Goal: Obtain resource: Download file/media

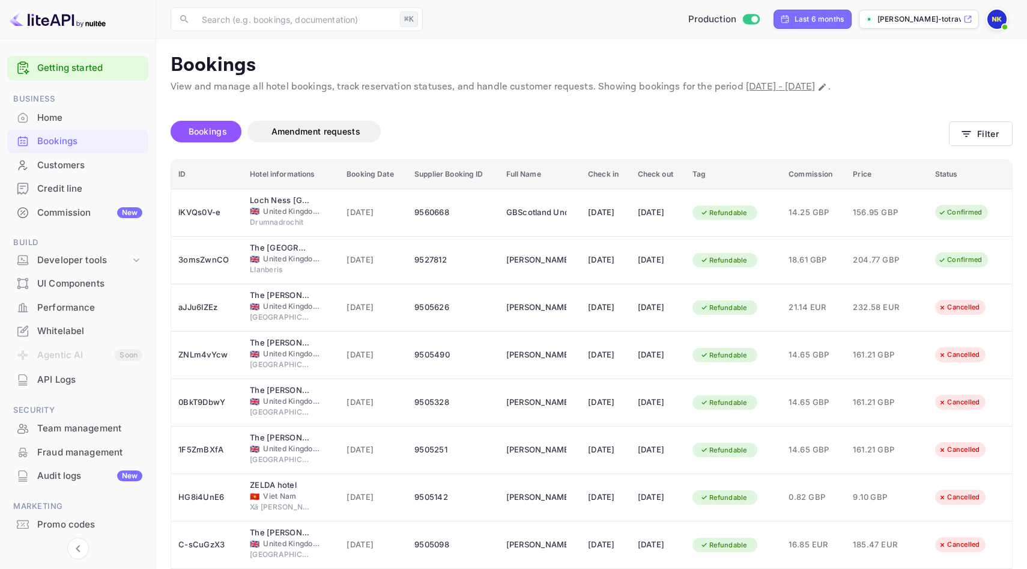
click at [815, 86] on span "[DATE] - [DATE]" at bounding box center [780, 86] width 69 height 13
click at [827, 89] on icon "Change date range" at bounding box center [823, 87] width 10 height 10
select select "2"
select select "2025"
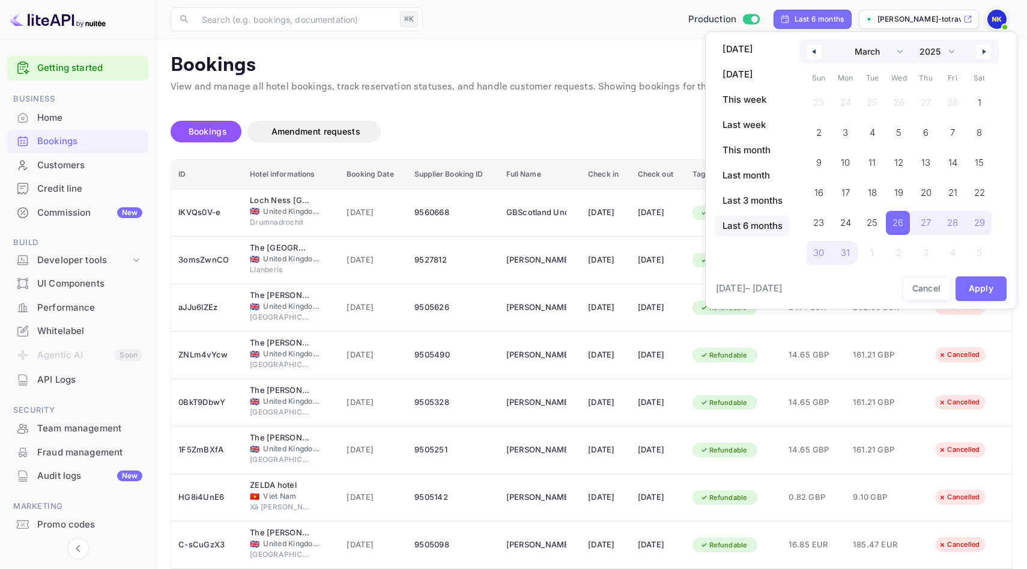
click at [820, 46] on button "button" at bounding box center [814, 51] width 14 height 14
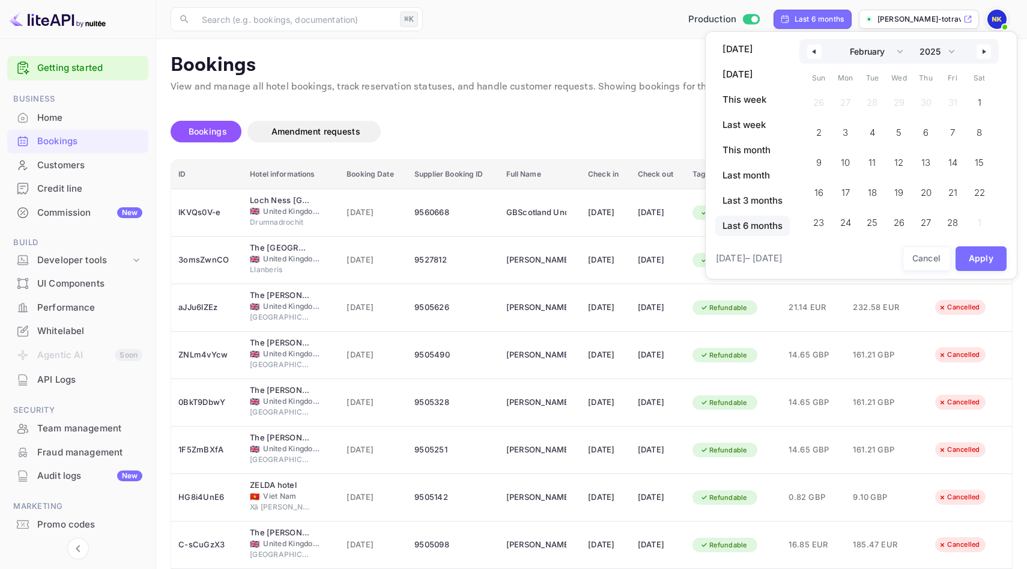
click at [820, 46] on button "button" at bounding box center [814, 51] width 14 height 14
select select "11"
select select "2024"
click at [820, 46] on button "button" at bounding box center [814, 51] width 14 height 14
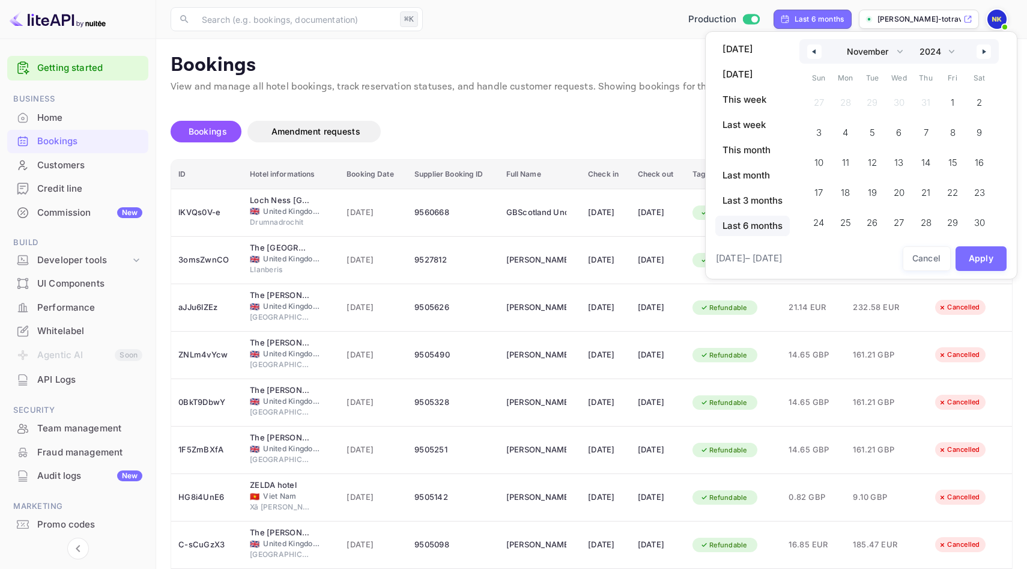
click at [820, 46] on button "button" at bounding box center [814, 51] width 14 height 14
click at [879, 103] on span "1" at bounding box center [872, 103] width 27 height 24
click at [988, 53] on icon "button" at bounding box center [986, 51] width 6 height 5
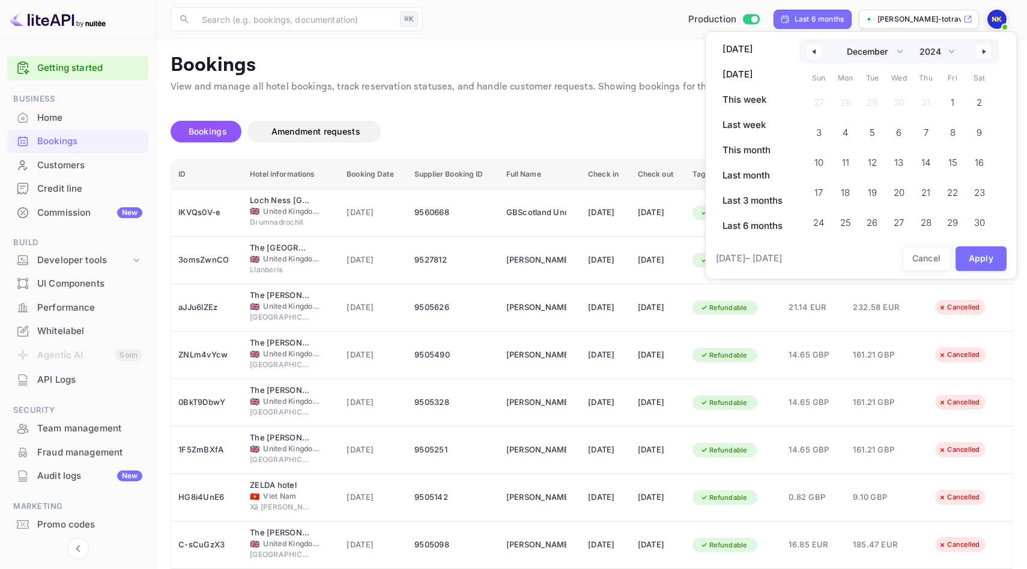
select select "0"
select select "2025"
click at [988, 53] on icon "button" at bounding box center [986, 51] width 6 height 5
click at [923, 190] on span "20" at bounding box center [924, 193] width 11 height 22
select select "9"
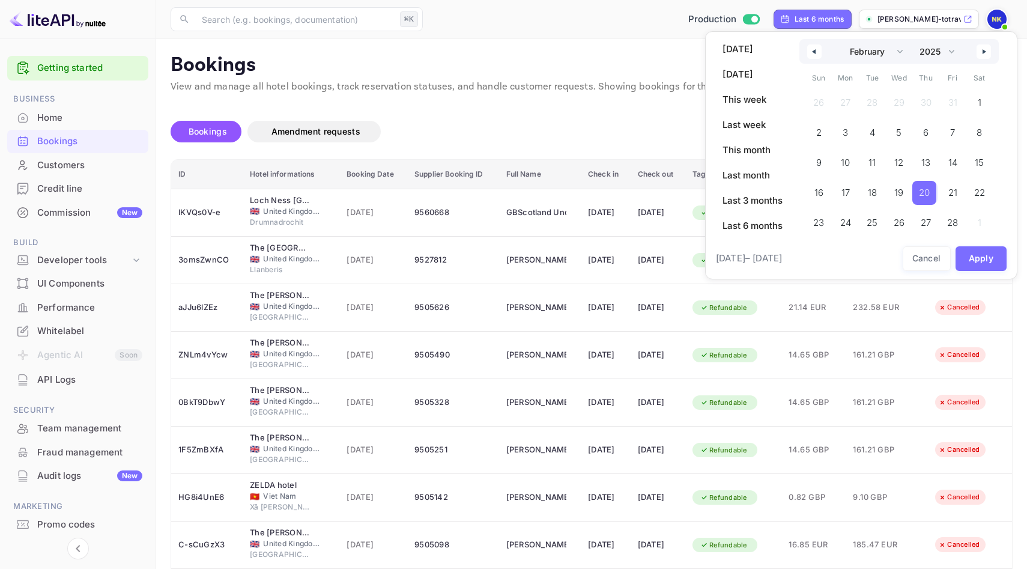
select select "2024"
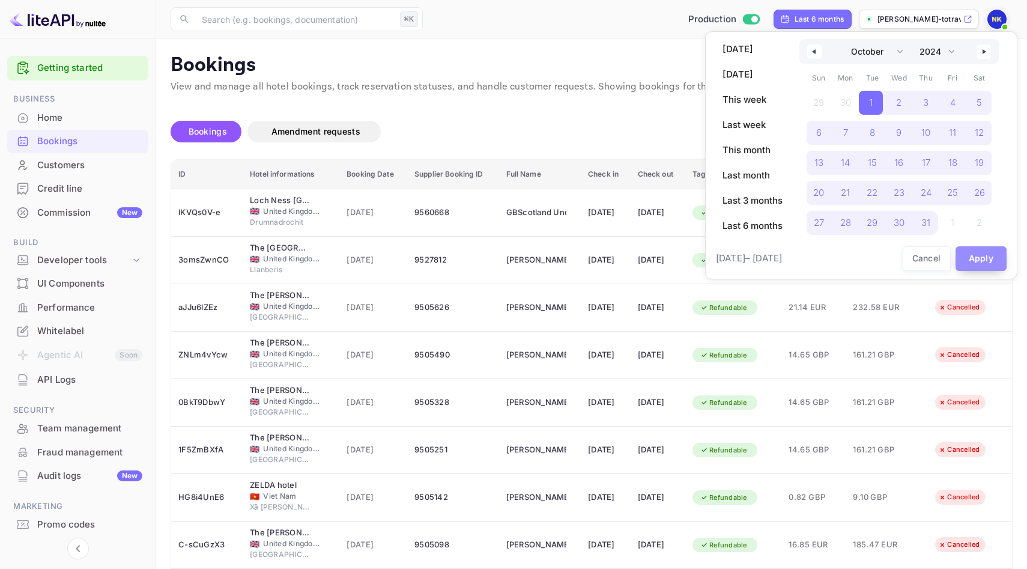
click at [981, 252] on button "Apply" at bounding box center [982, 258] width 52 height 25
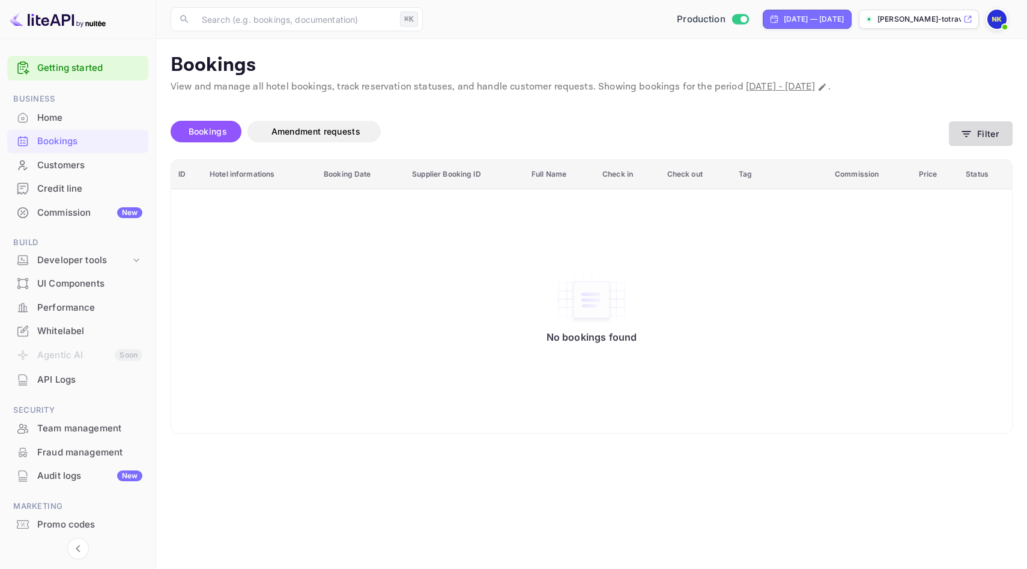
click at [979, 125] on button "Filter" at bounding box center [981, 133] width 64 height 25
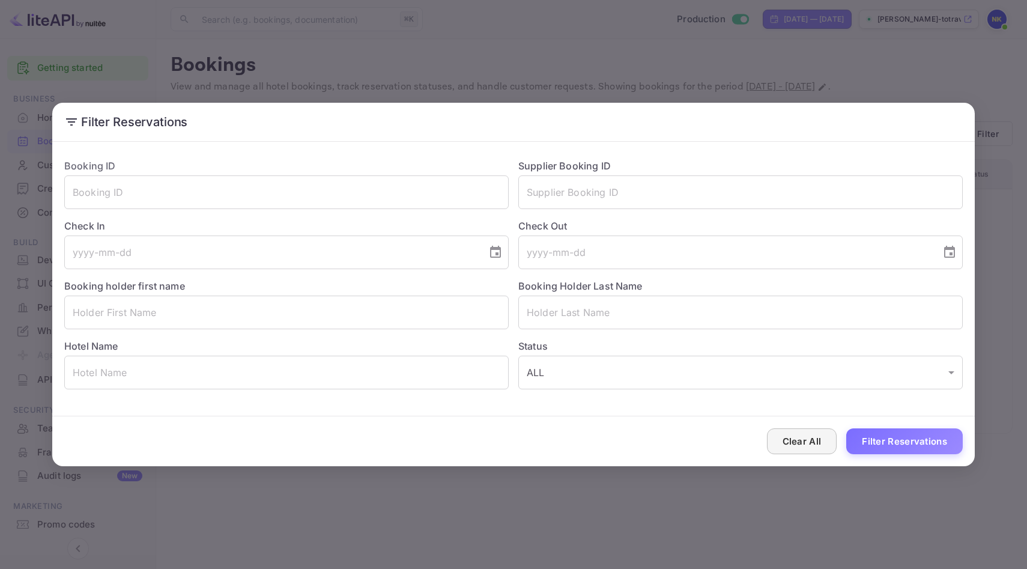
click at [804, 432] on button "Clear All" at bounding box center [802, 441] width 70 height 26
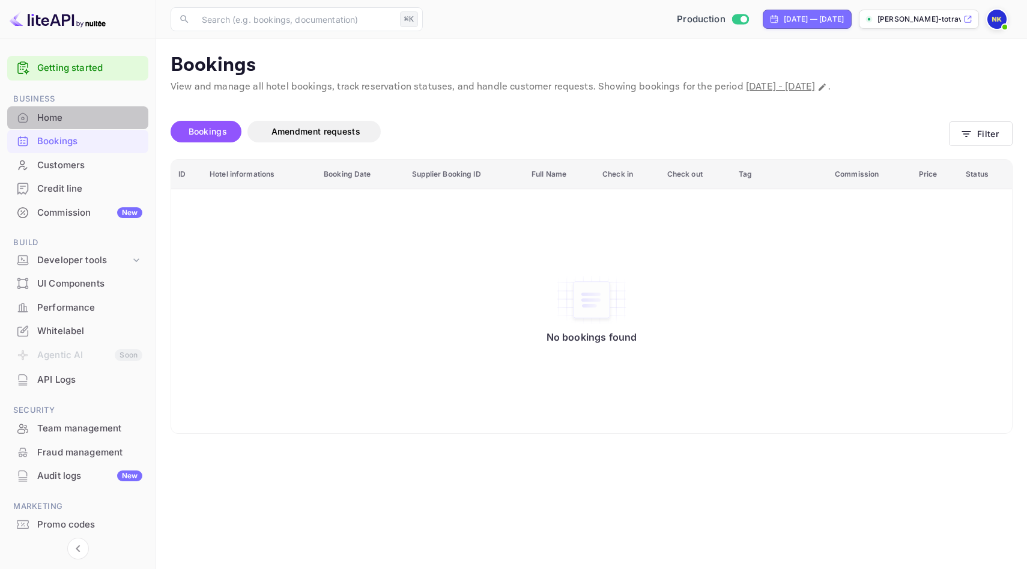
click at [73, 127] on div "Home" at bounding box center [77, 117] width 141 height 23
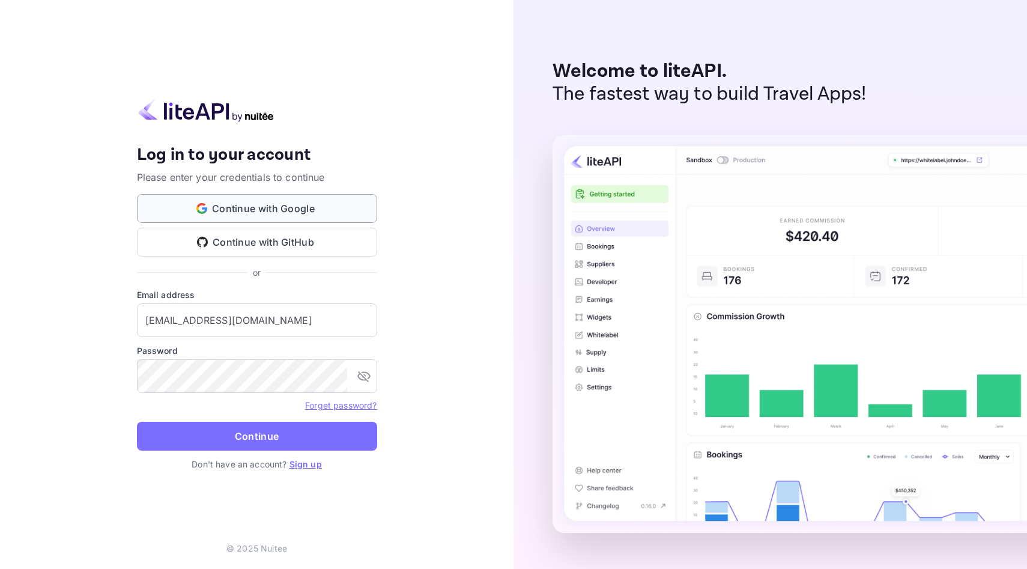
click at [195, 202] on button "Continue with Google" at bounding box center [257, 208] width 240 height 29
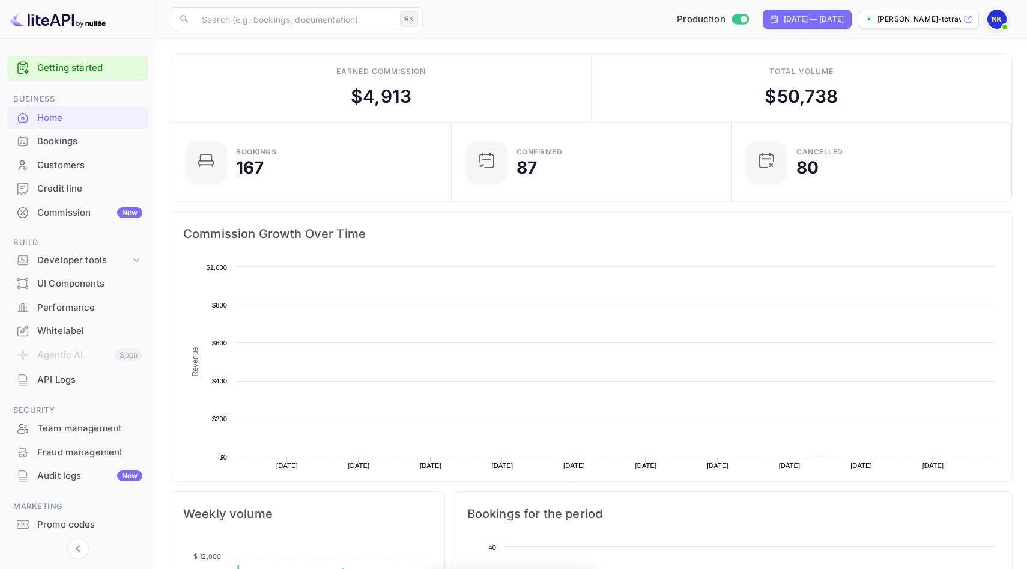
scroll to position [195, 273]
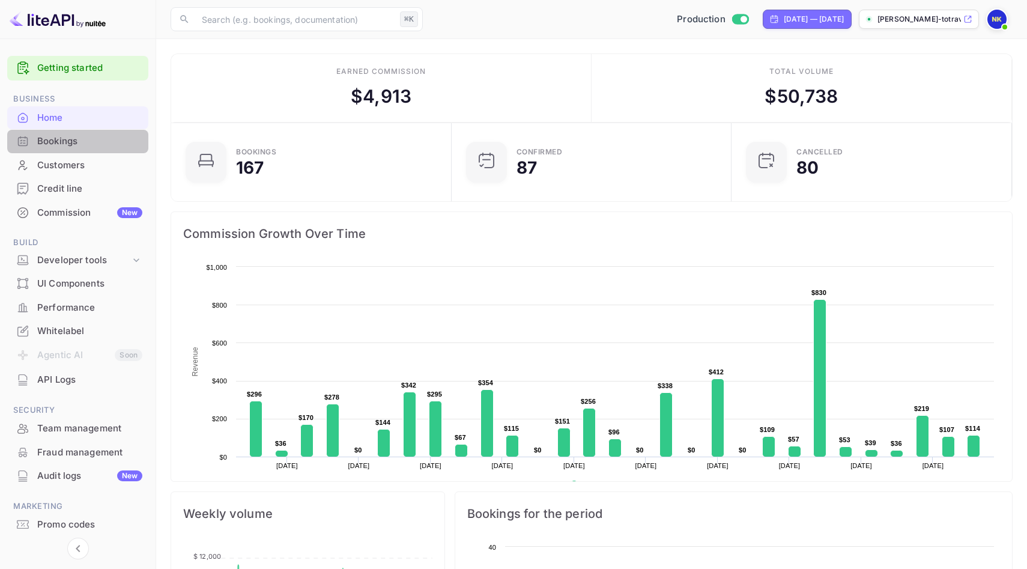
click at [58, 145] on div "Bookings" at bounding box center [89, 142] width 105 height 14
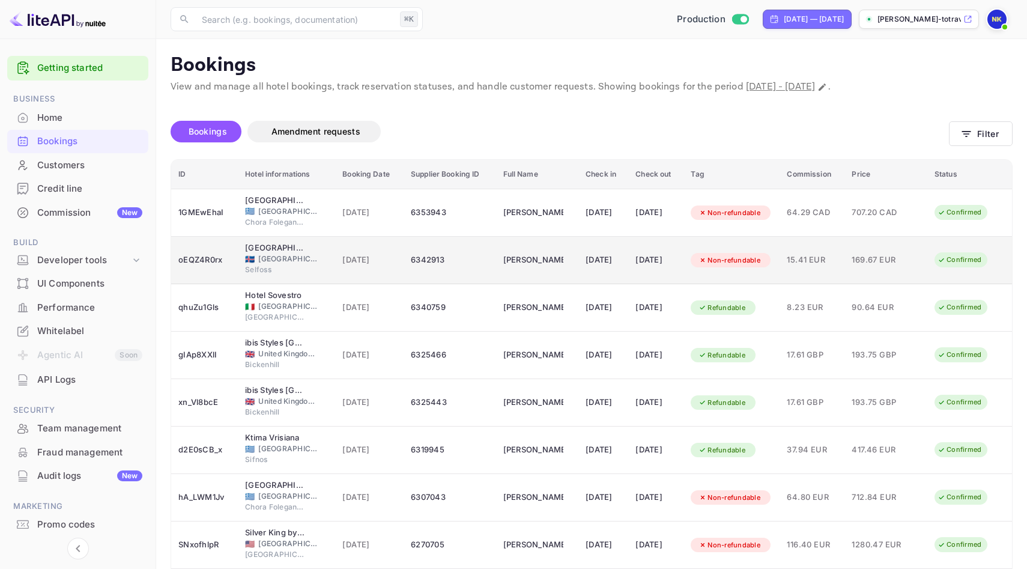
click at [404, 258] on td "6342913" at bounding box center [450, 260] width 93 height 47
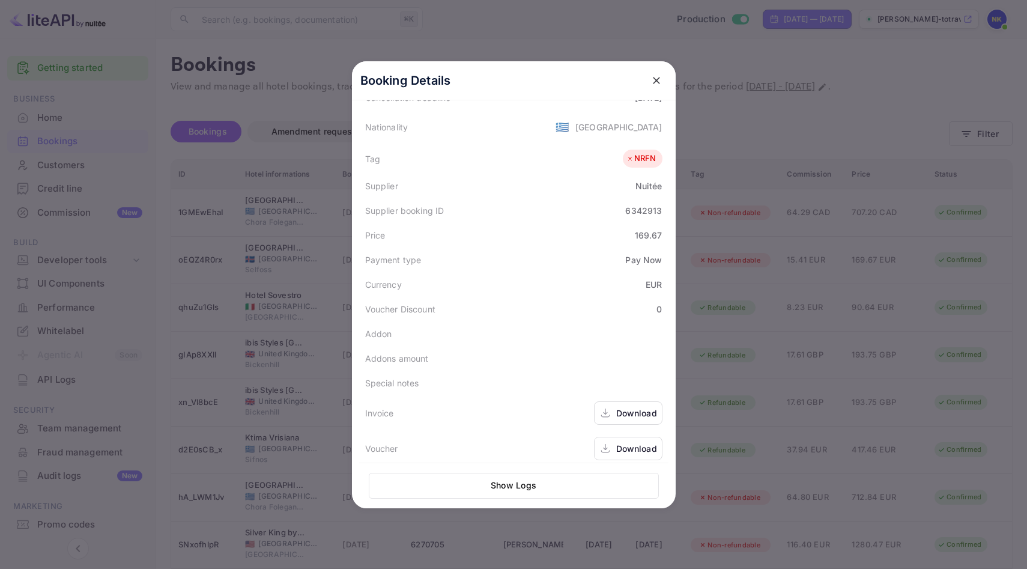
scroll to position [293, 0]
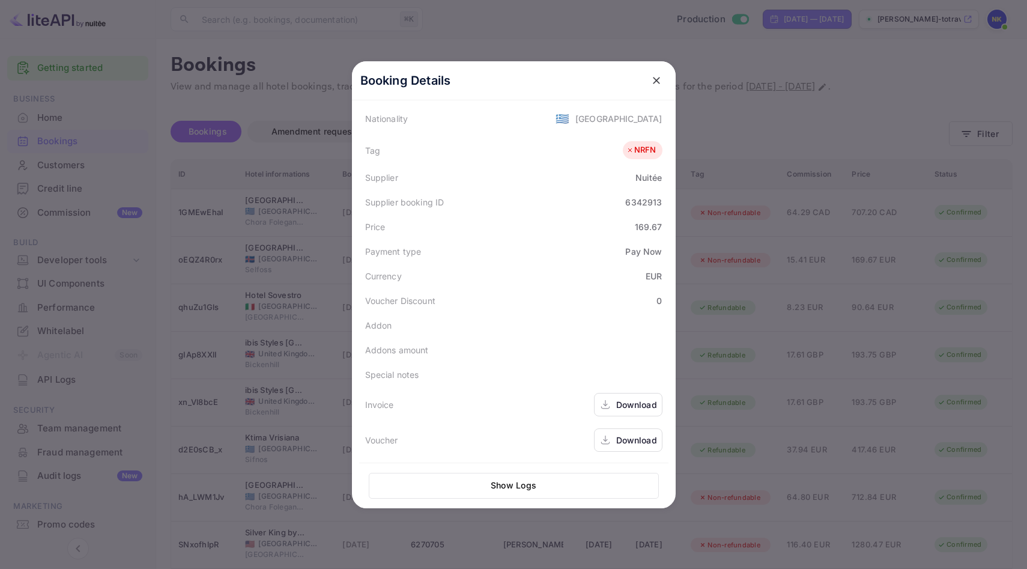
click at [635, 401] on div "Download" at bounding box center [636, 404] width 41 height 13
click at [655, 79] on icon "close" at bounding box center [656, 80] width 7 height 7
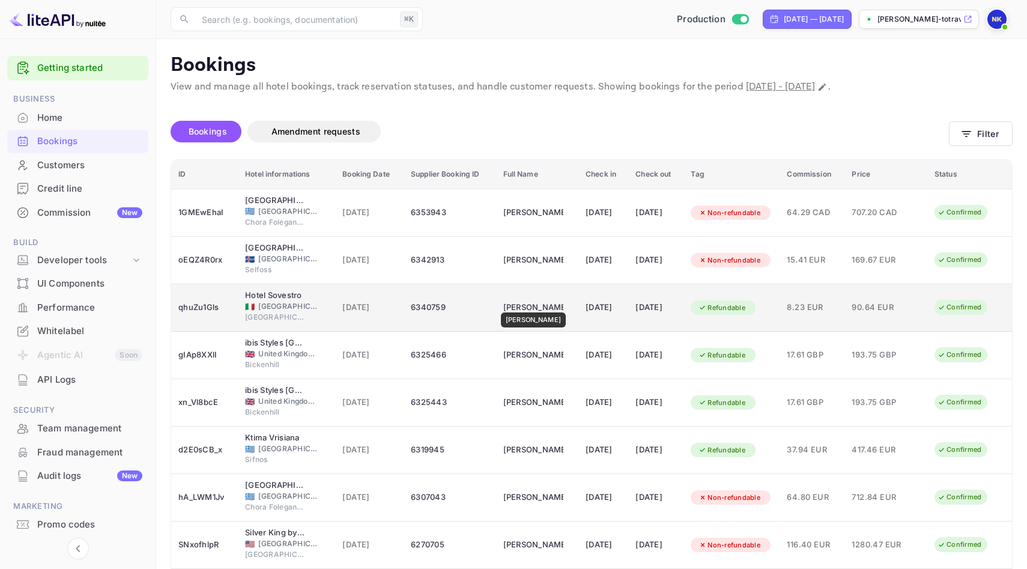
click at [521, 304] on div "[PERSON_NAME]" at bounding box center [533, 307] width 60 height 19
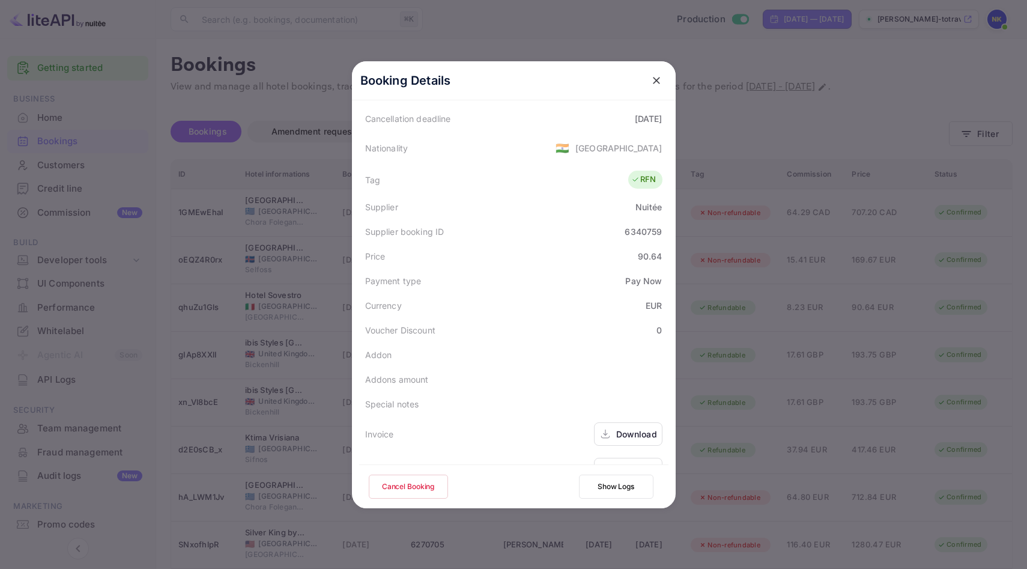
scroll to position [291, 0]
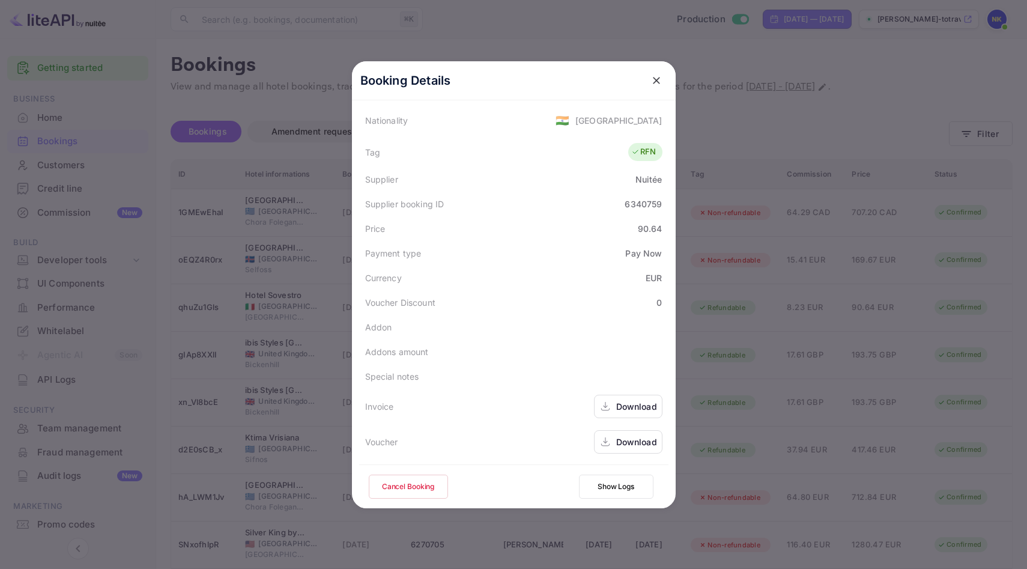
click at [629, 398] on div "Download" at bounding box center [628, 406] width 68 height 23
click at [659, 77] on icon "close" at bounding box center [656, 80] width 7 height 7
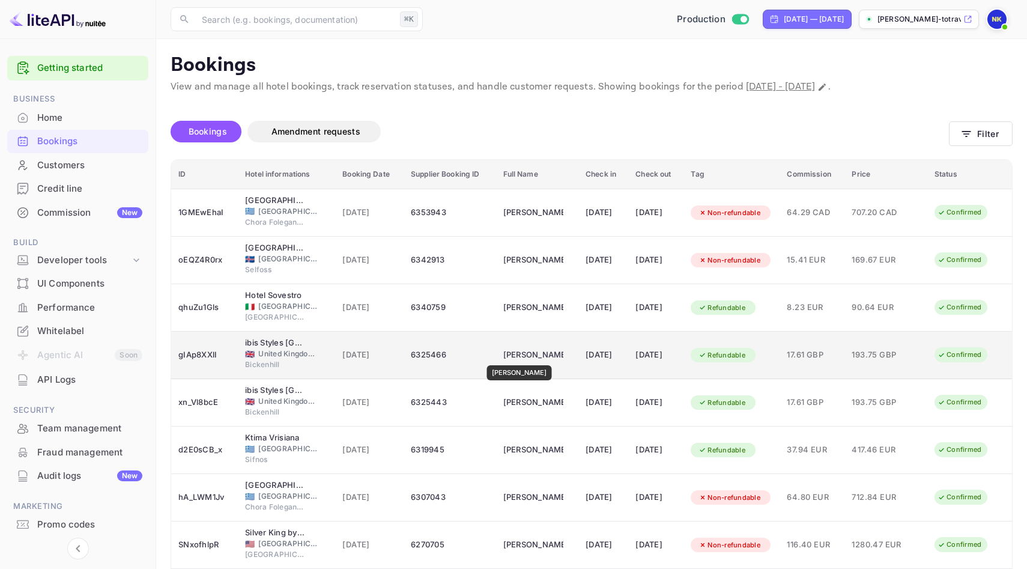
click at [517, 357] on div "[PERSON_NAME]" at bounding box center [533, 354] width 60 height 19
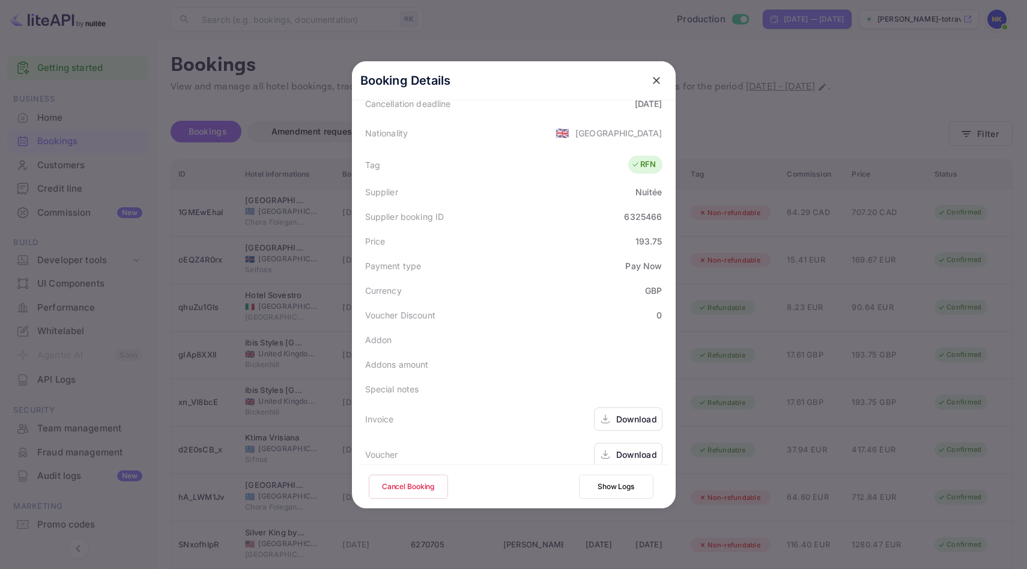
click at [626, 413] on div "Download" at bounding box center [636, 419] width 41 height 13
click at [654, 78] on icon "close" at bounding box center [657, 80] width 12 height 12
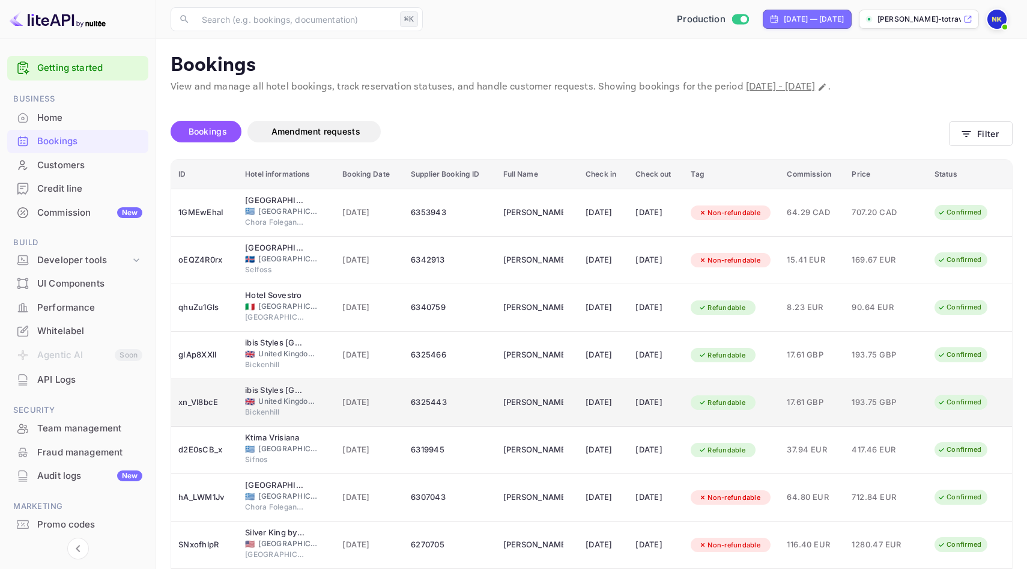
click at [530, 391] on td "[PERSON_NAME]" at bounding box center [537, 402] width 82 height 47
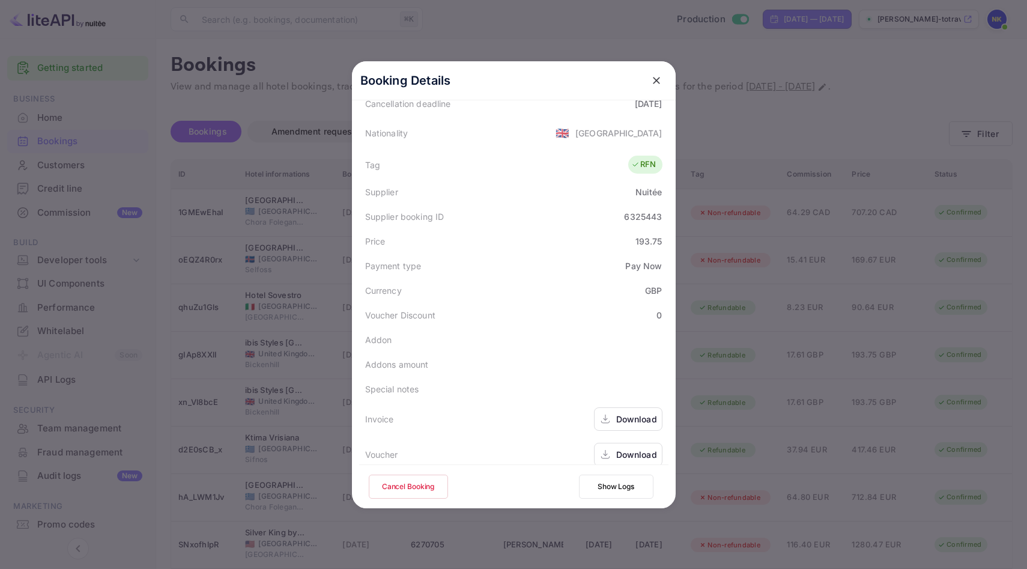
click at [619, 413] on div "Download" at bounding box center [636, 419] width 41 height 13
click at [654, 79] on icon "close" at bounding box center [657, 80] width 12 height 12
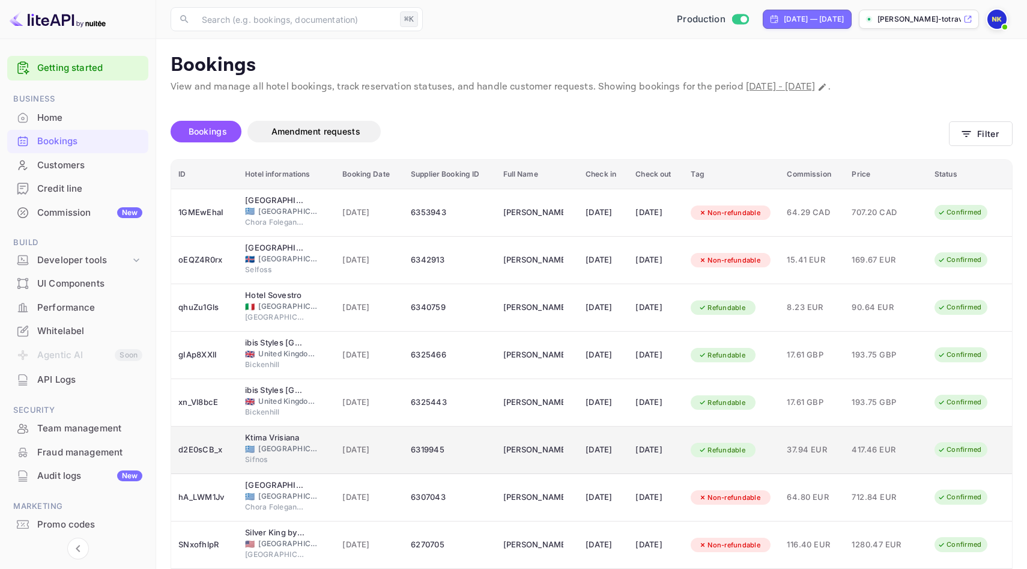
click at [553, 451] on td "[PERSON_NAME]" at bounding box center [537, 449] width 82 height 47
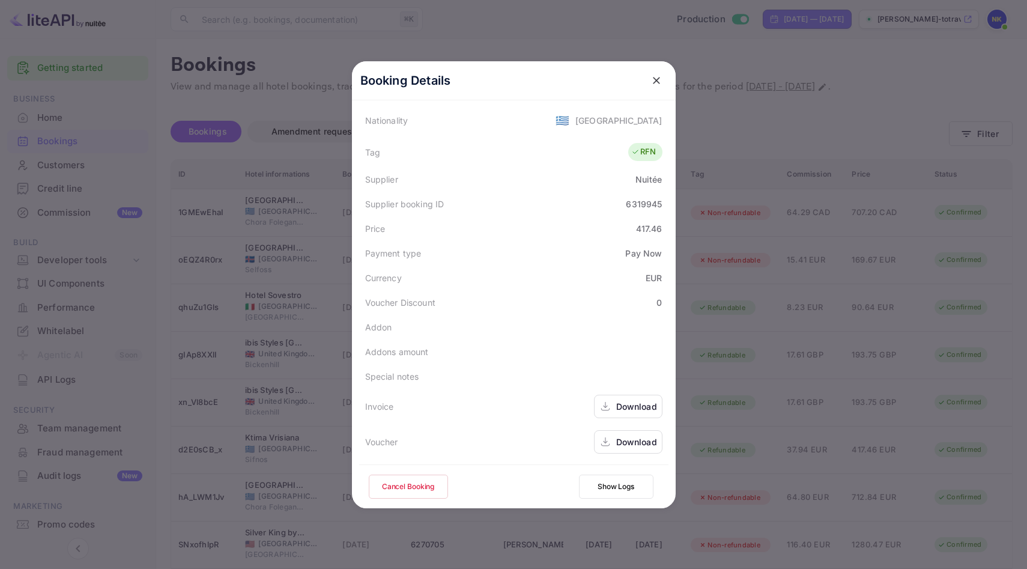
click at [625, 406] on div "Download" at bounding box center [636, 406] width 41 height 13
click at [656, 76] on icon "close" at bounding box center [657, 80] width 12 height 12
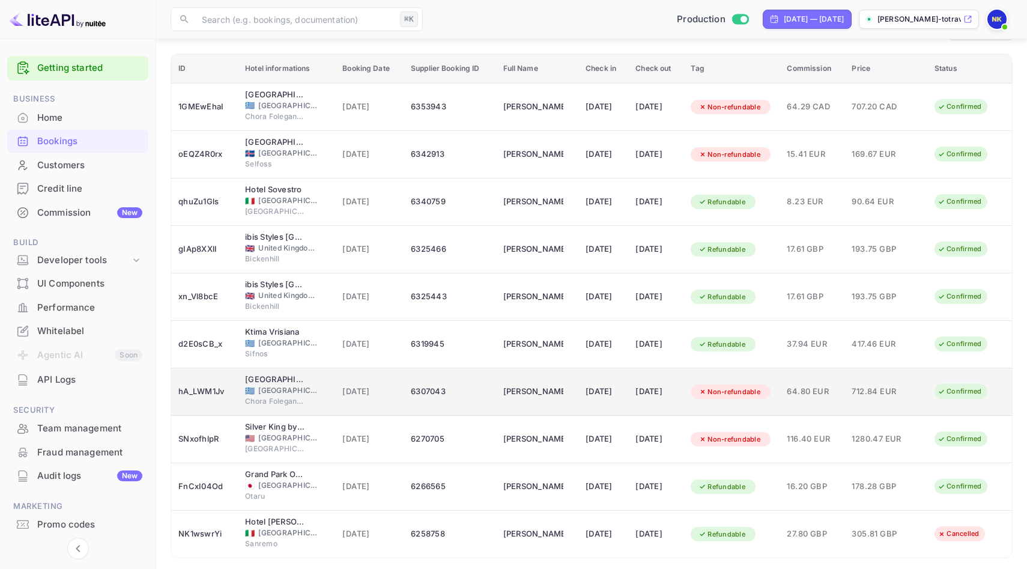
scroll to position [145, 0]
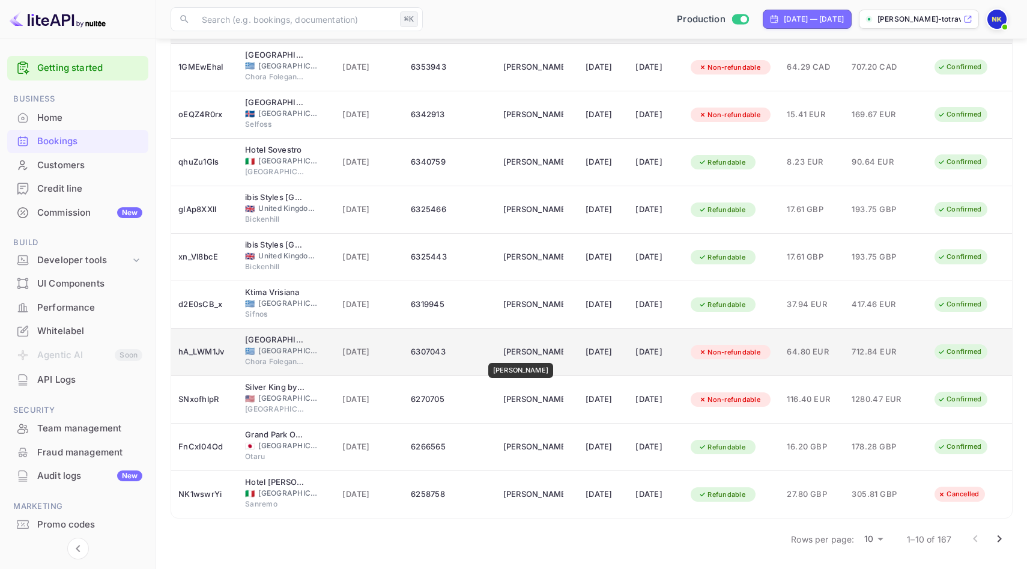
click at [520, 354] on div "[PERSON_NAME]" at bounding box center [533, 351] width 60 height 19
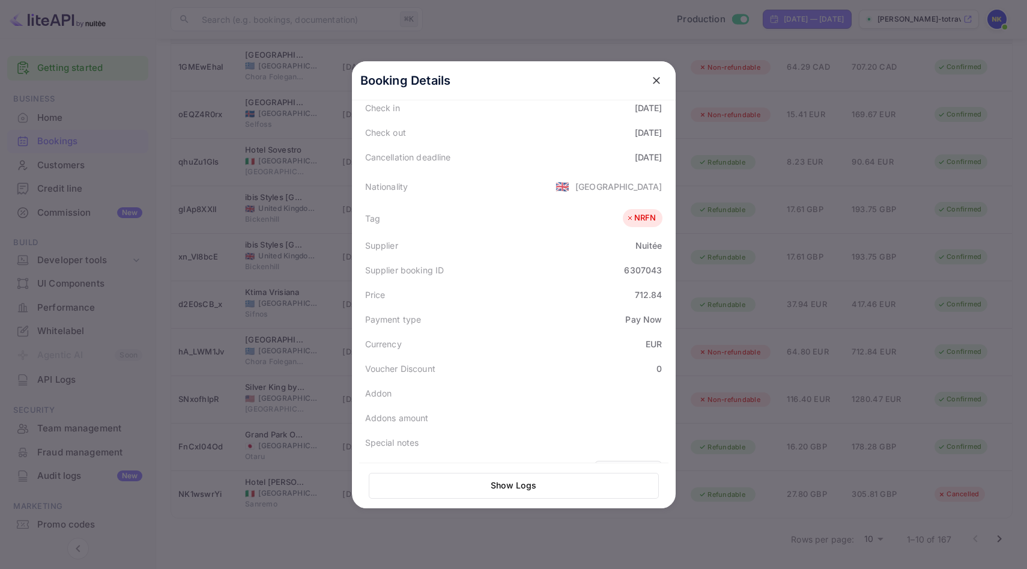
scroll to position [293, 0]
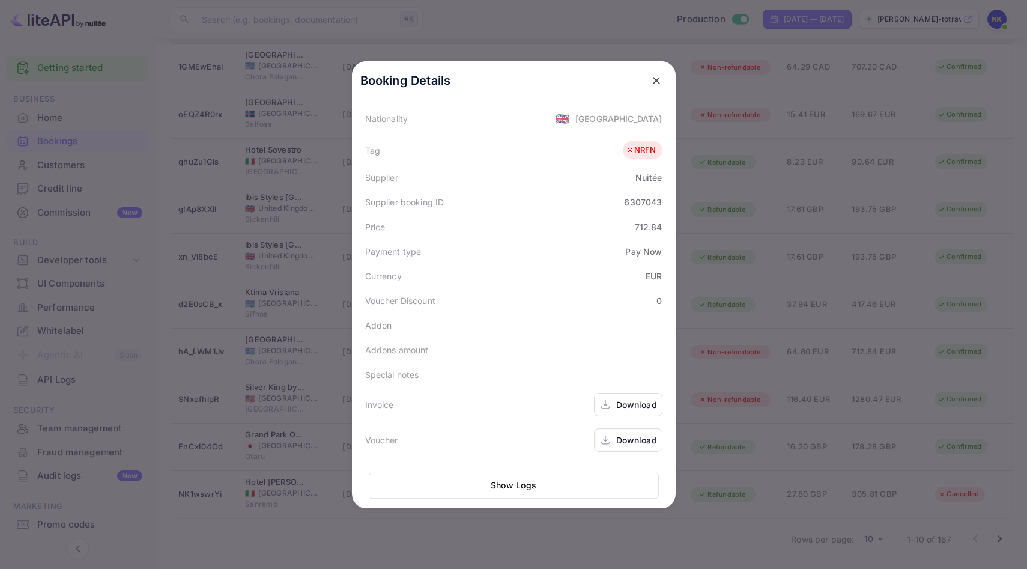
click at [633, 396] on div "Download" at bounding box center [628, 404] width 68 height 23
click at [651, 80] on icon "close" at bounding box center [657, 80] width 12 height 12
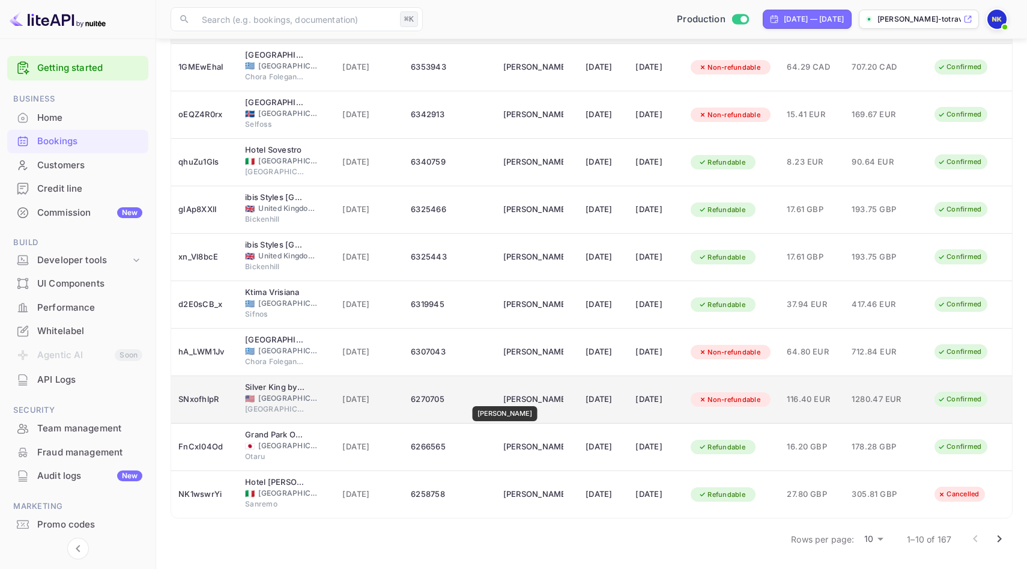
click at [511, 398] on div "[PERSON_NAME]" at bounding box center [533, 399] width 60 height 19
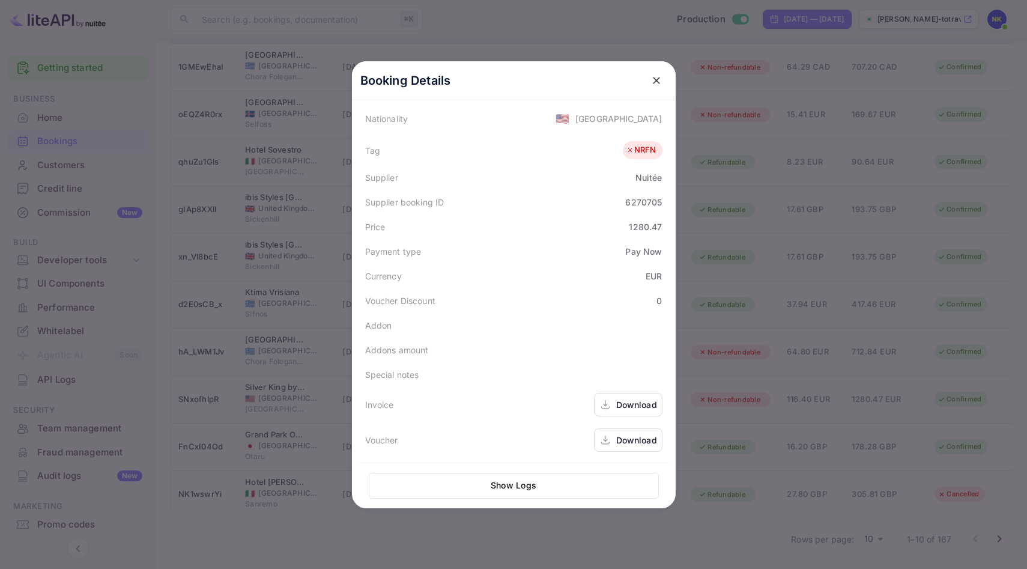
click at [624, 408] on div "Download" at bounding box center [636, 404] width 41 height 13
click at [652, 79] on icon "close" at bounding box center [657, 80] width 12 height 12
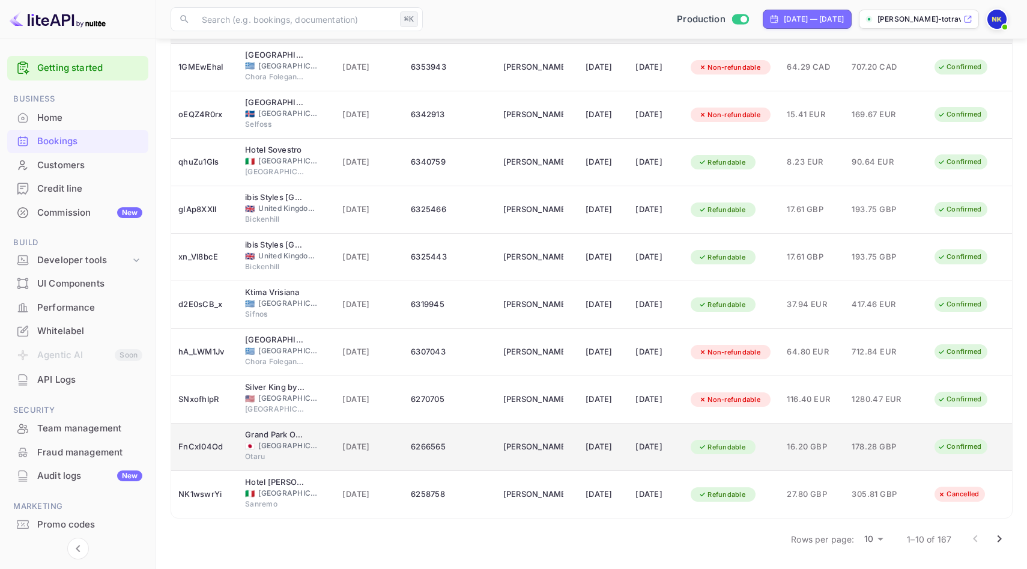
click at [578, 443] on td "[DATE]" at bounding box center [603, 446] width 50 height 47
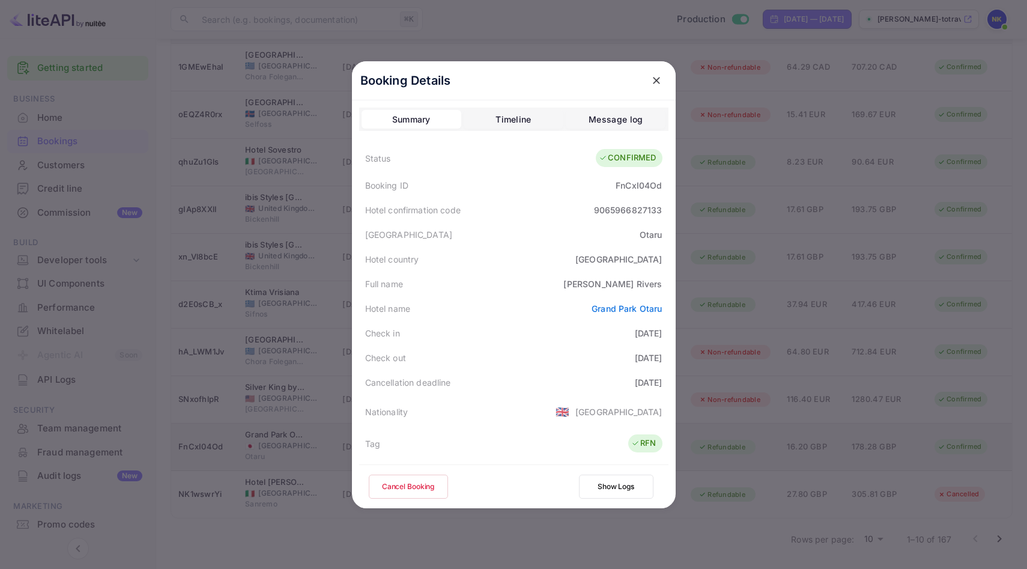
scroll to position [291, 0]
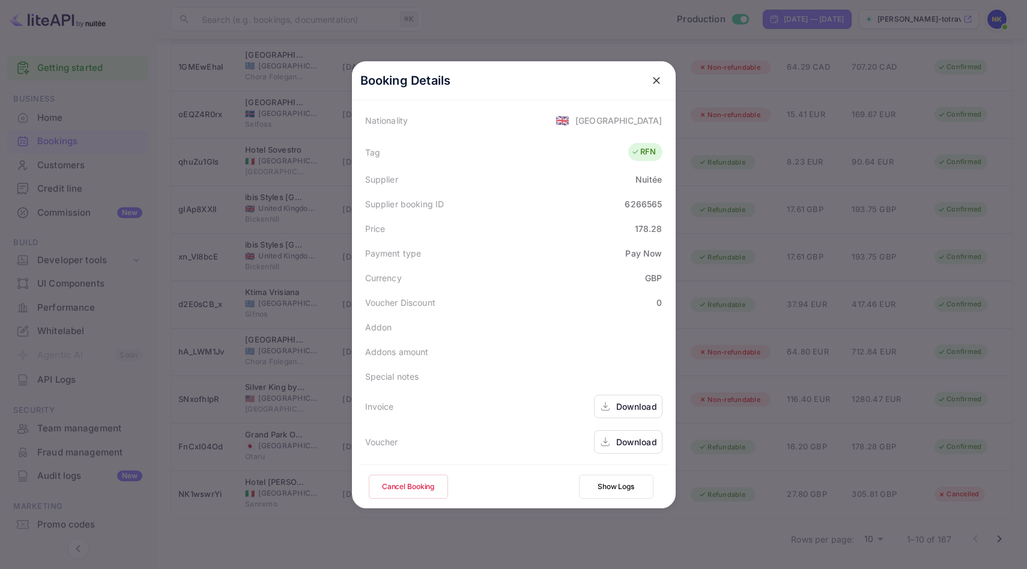
click at [630, 412] on div "Download" at bounding box center [636, 406] width 41 height 13
click at [655, 79] on icon "close" at bounding box center [657, 80] width 12 height 12
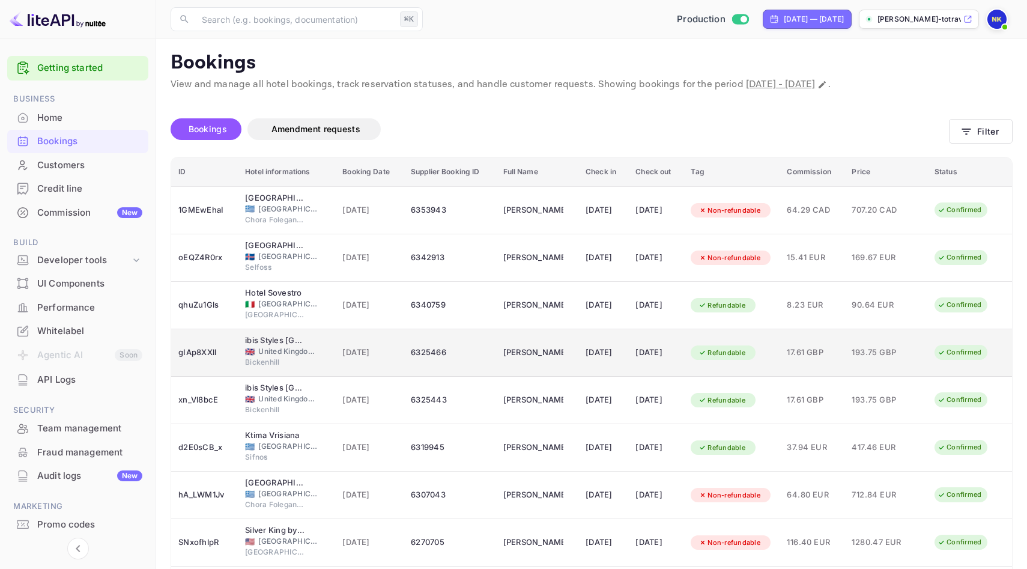
scroll to position [0, 0]
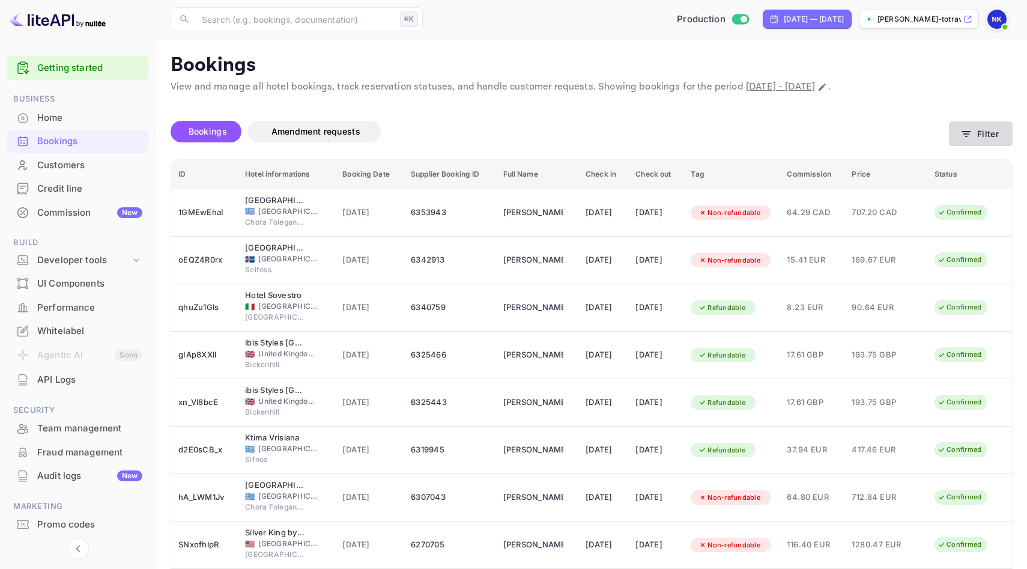
click at [985, 139] on button "Filter" at bounding box center [981, 133] width 64 height 25
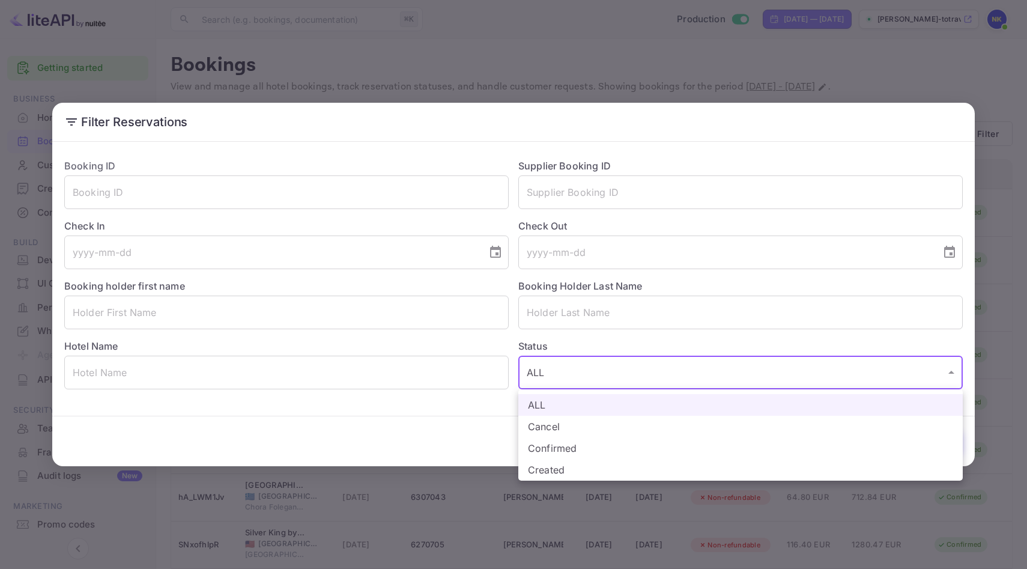
click at [546, 362] on body "Getting started Business Home Bookings Customers Credit line Commission New Bui…" at bounding box center [513, 357] width 1027 height 714
click at [565, 446] on li "Confirmed" at bounding box center [740, 448] width 445 height 22
type input "CONFIRMED"
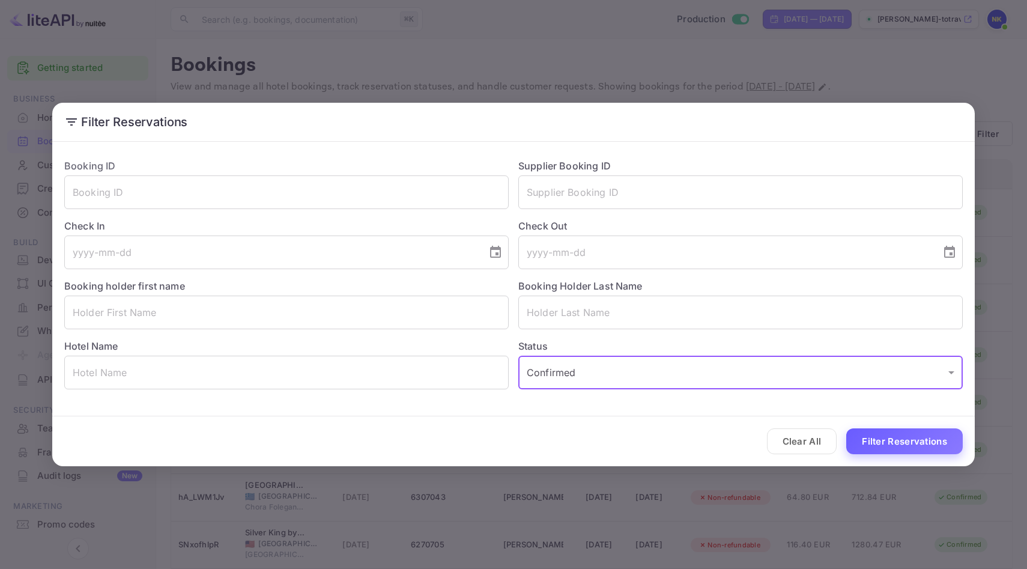
click at [902, 438] on button "Filter Reservations" at bounding box center [904, 441] width 117 height 26
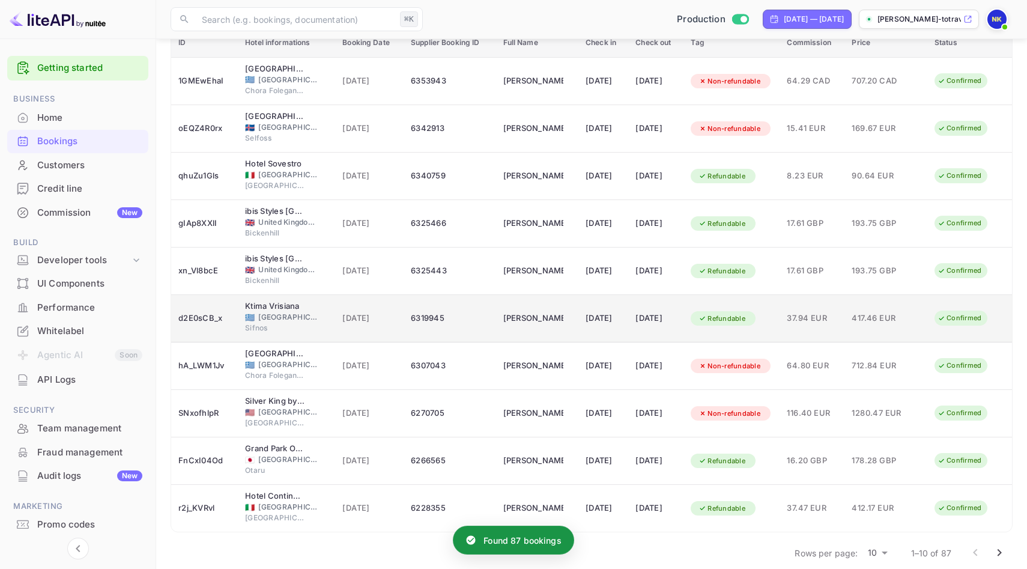
scroll to position [145, 0]
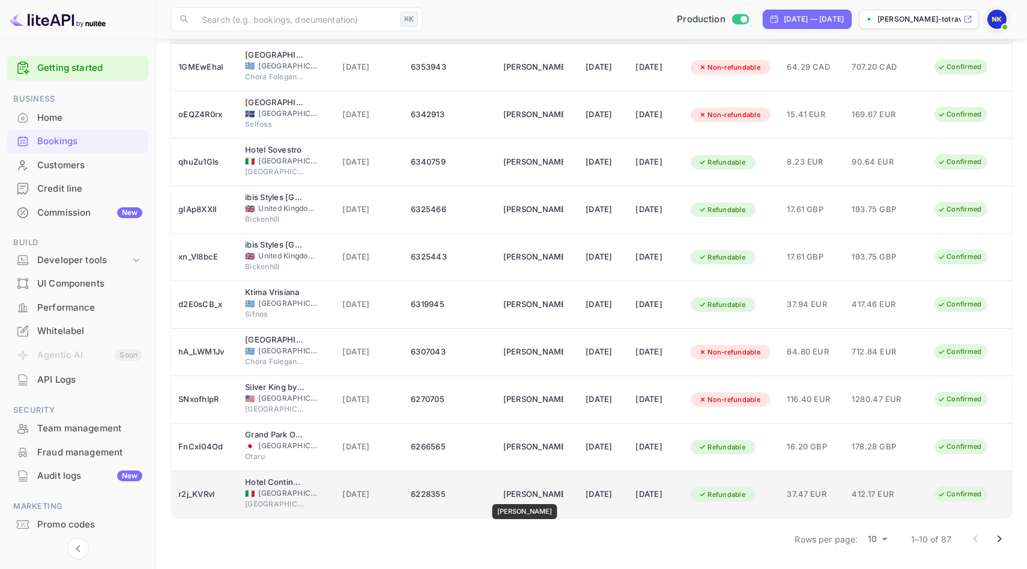
click at [527, 496] on div "[PERSON_NAME]" at bounding box center [533, 494] width 60 height 19
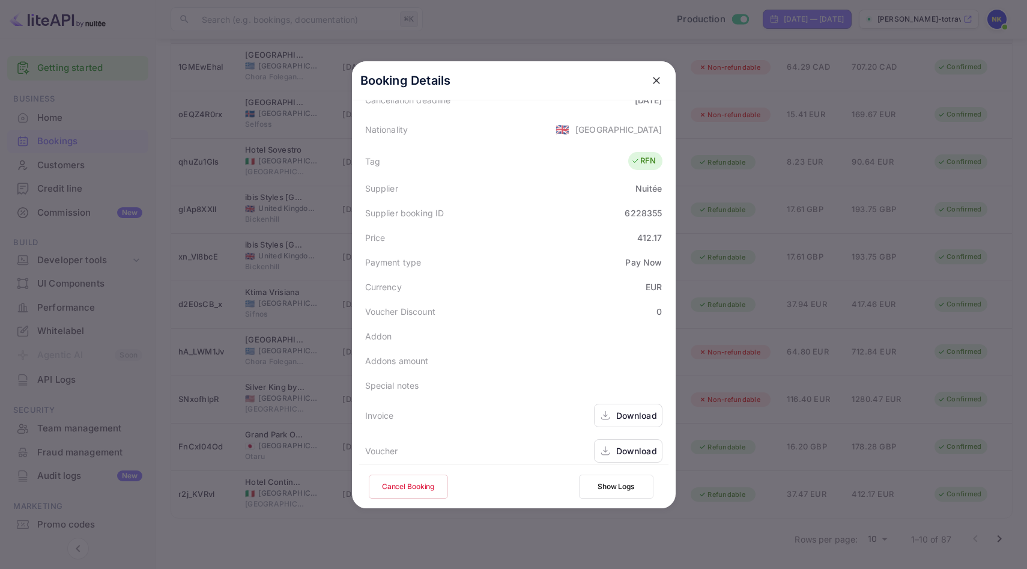
scroll to position [291, 0]
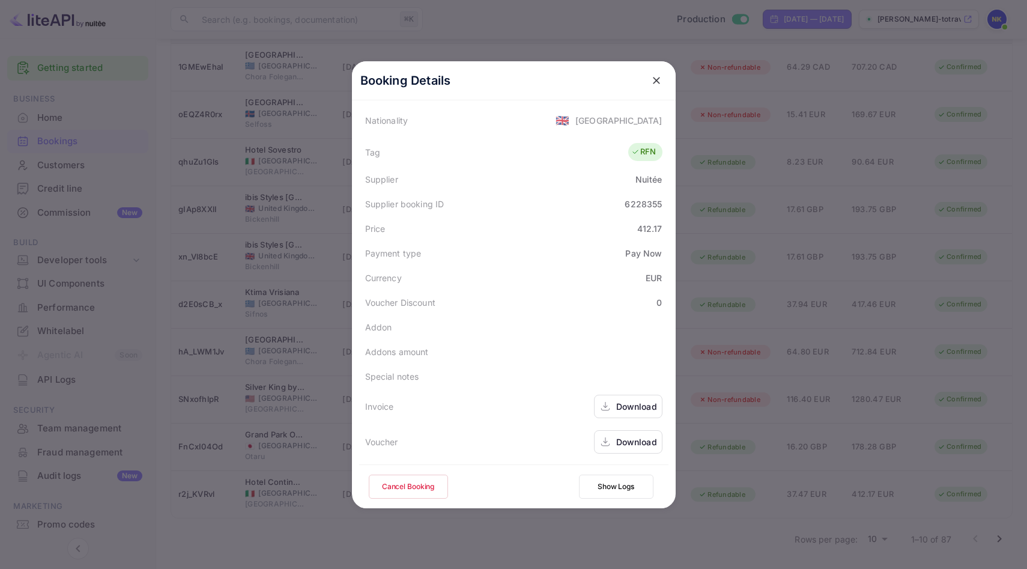
click at [636, 407] on div "Download" at bounding box center [636, 406] width 41 height 13
click at [654, 79] on icon "close" at bounding box center [657, 80] width 12 height 12
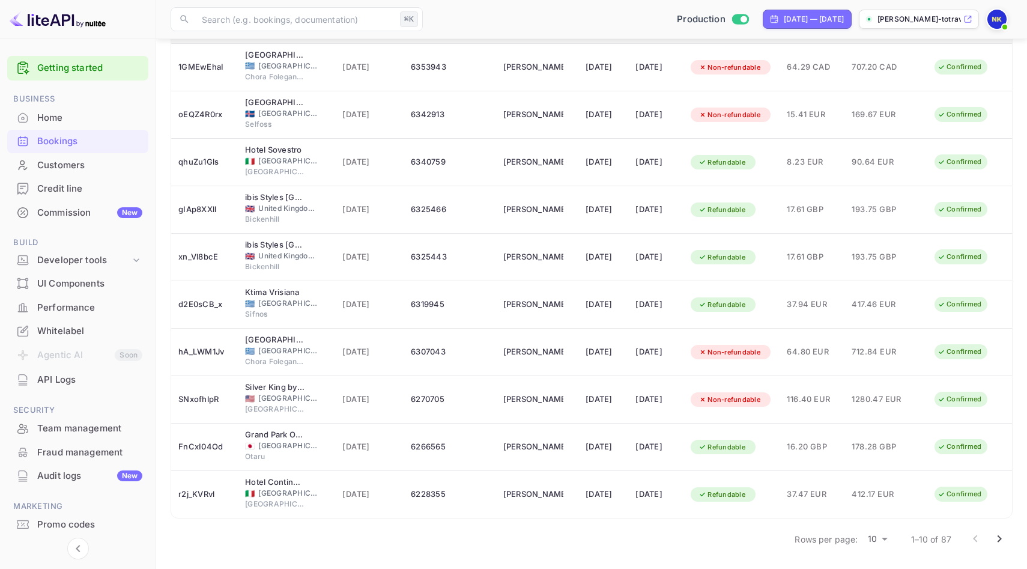
click at [1005, 540] on icon "Go to next page" at bounding box center [999, 539] width 14 height 14
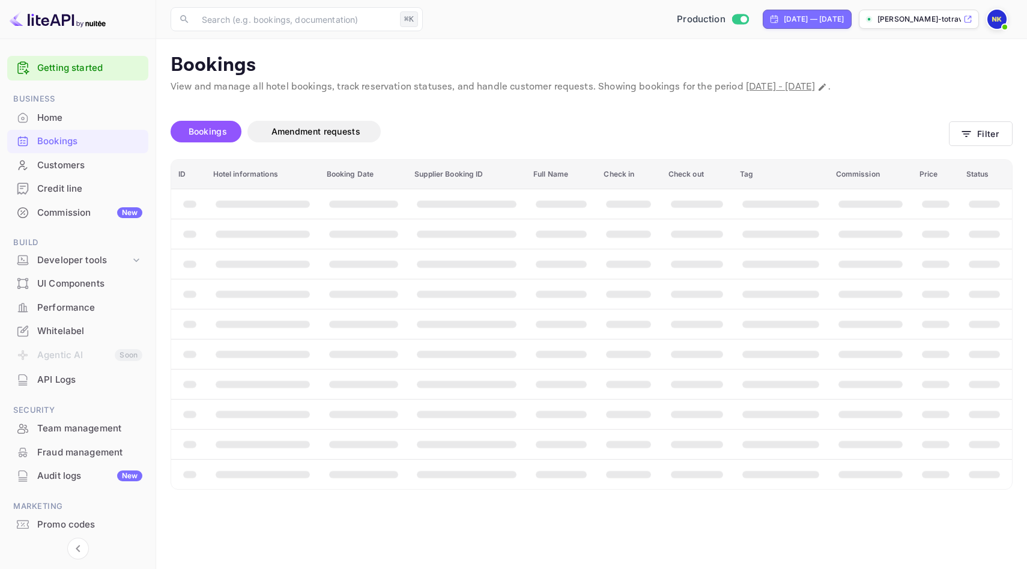
scroll to position [0, 0]
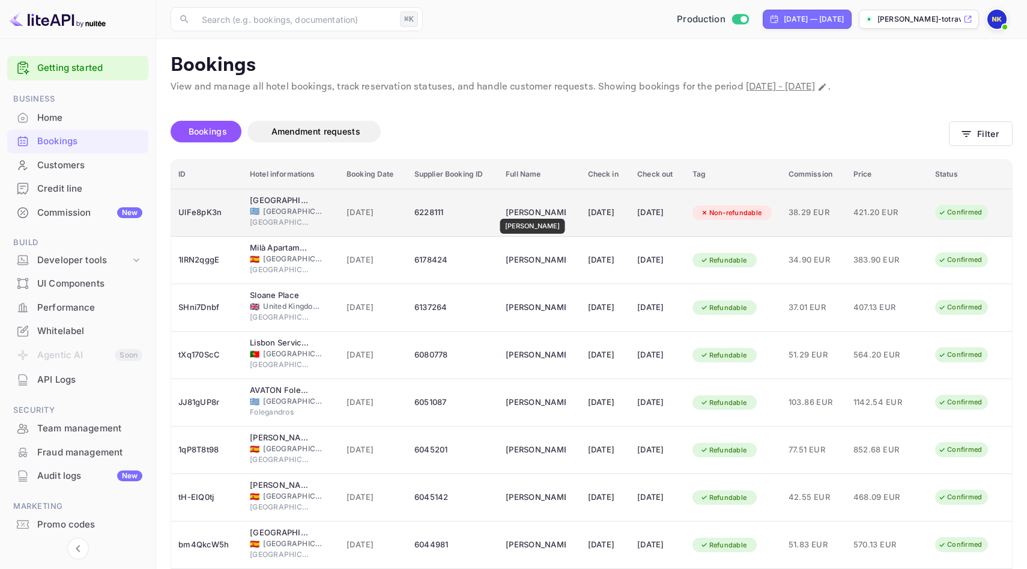
click at [535, 210] on div "[PERSON_NAME]" at bounding box center [536, 212] width 60 height 19
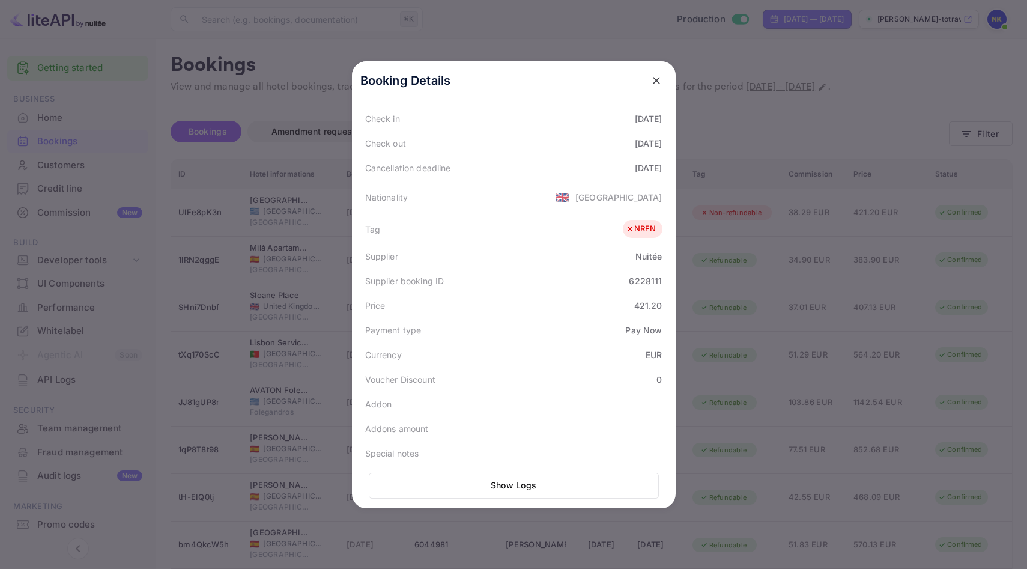
scroll to position [293, 0]
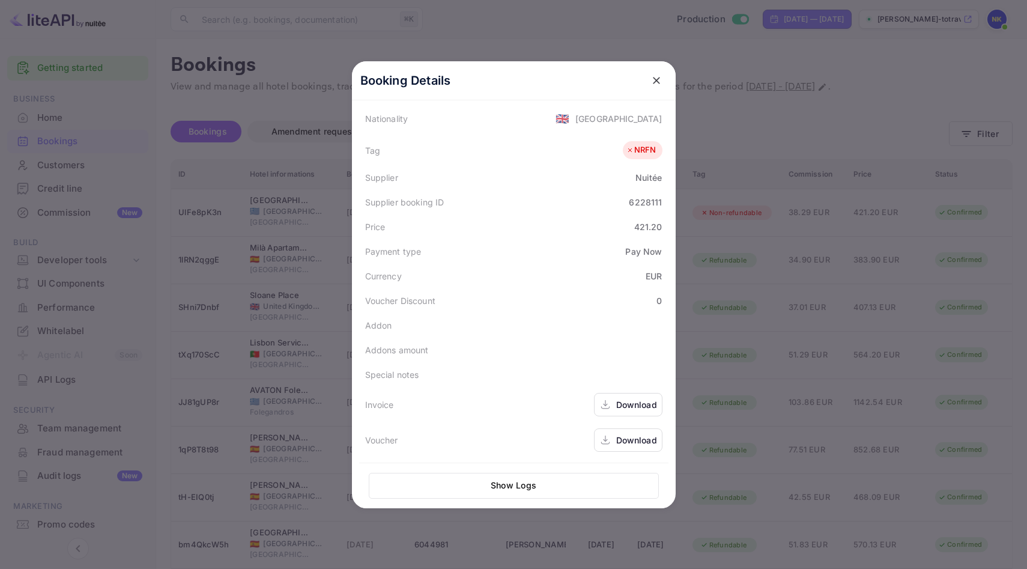
click at [633, 400] on div "Download" at bounding box center [636, 404] width 41 height 13
click at [655, 79] on icon "close" at bounding box center [657, 80] width 12 height 12
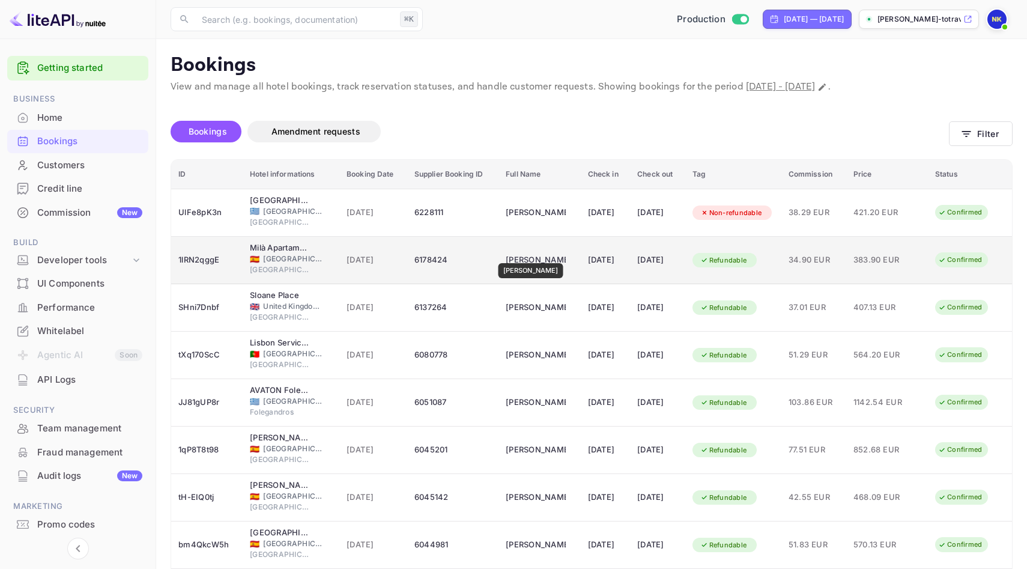
click at [524, 255] on div "[PERSON_NAME]" at bounding box center [536, 259] width 60 height 19
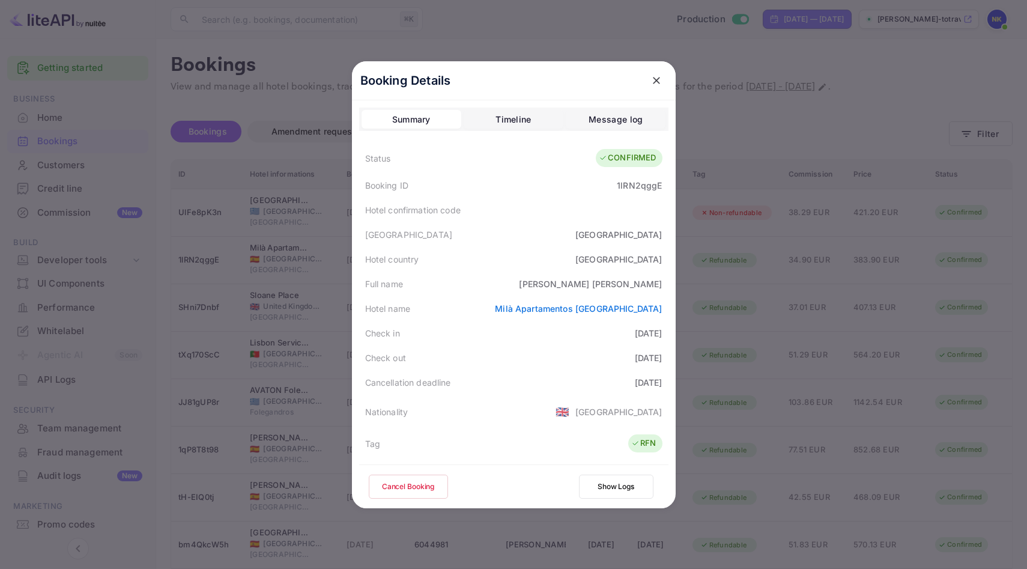
scroll to position [291, 0]
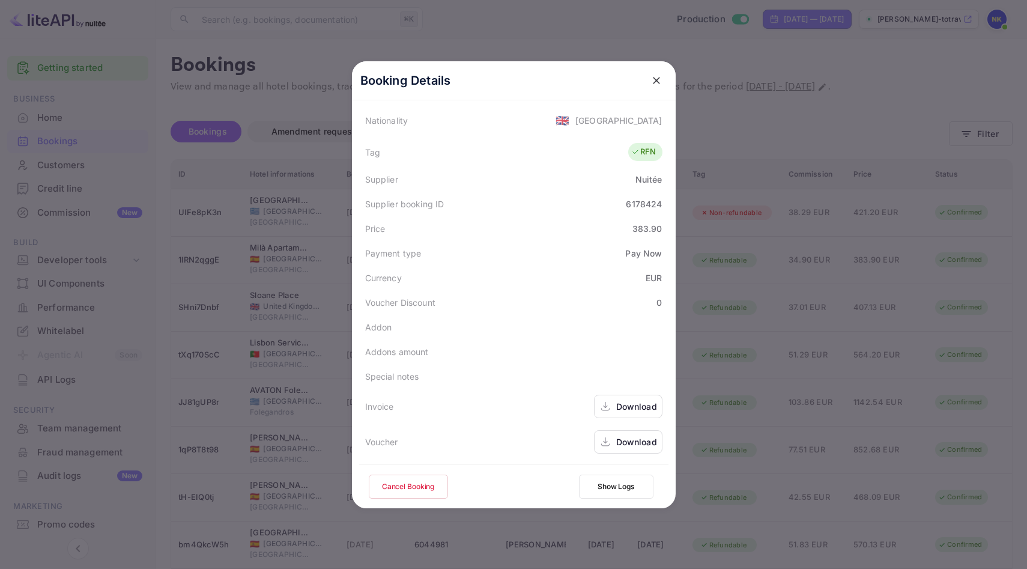
click at [634, 405] on div "Download" at bounding box center [636, 406] width 41 height 13
click at [659, 81] on icon "close" at bounding box center [657, 80] width 12 height 12
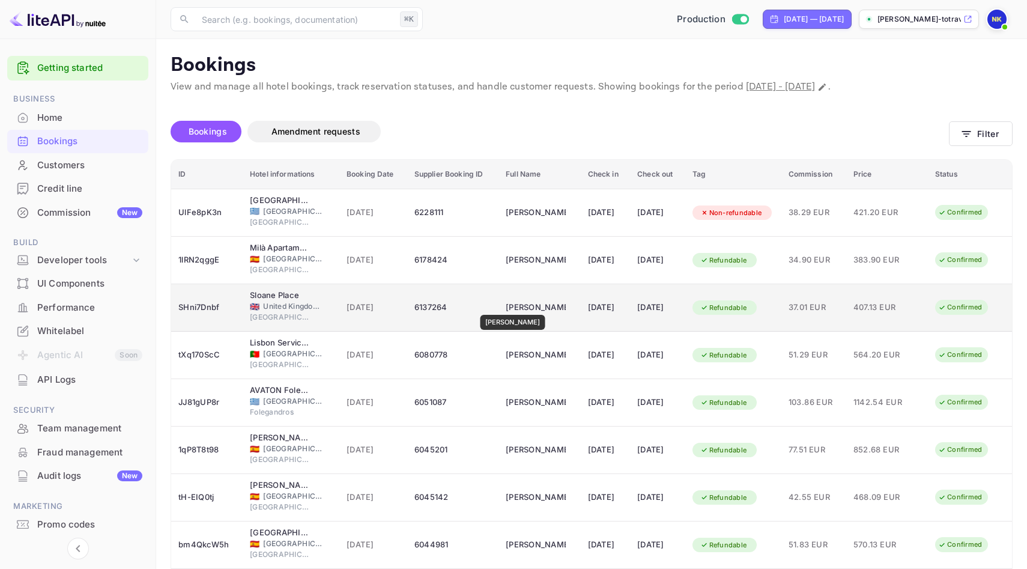
click at [514, 306] on div "[PERSON_NAME]" at bounding box center [536, 307] width 60 height 19
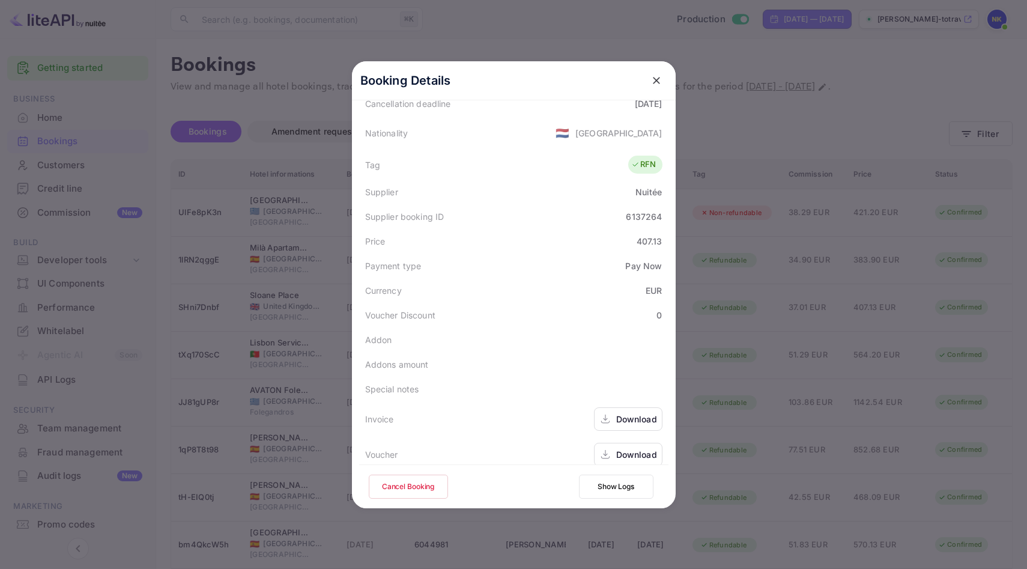
click at [636, 413] on div "Download" at bounding box center [636, 419] width 41 height 13
click at [658, 74] on icon "close" at bounding box center [657, 80] width 12 height 12
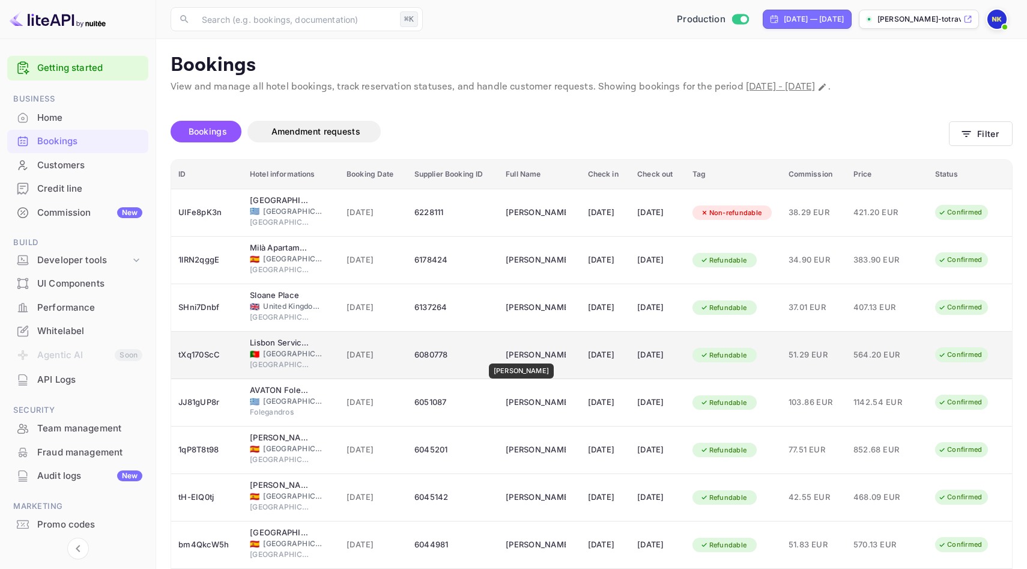
click at [513, 355] on div "[PERSON_NAME]" at bounding box center [536, 354] width 60 height 19
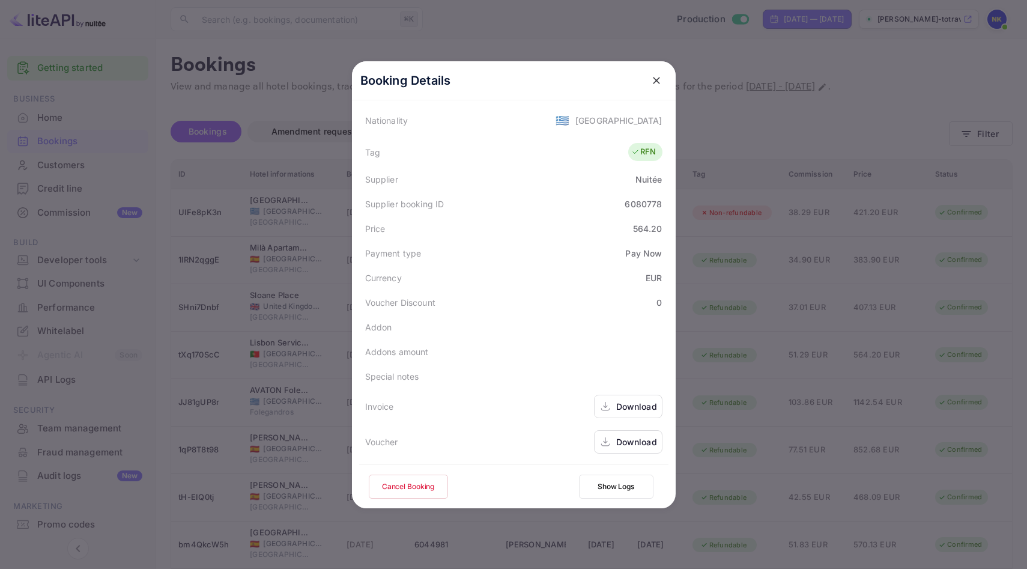
click at [638, 407] on div "Download" at bounding box center [636, 406] width 41 height 13
click at [653, 80] on icon "close" at bounding box center [657, 80] width 12 height 12
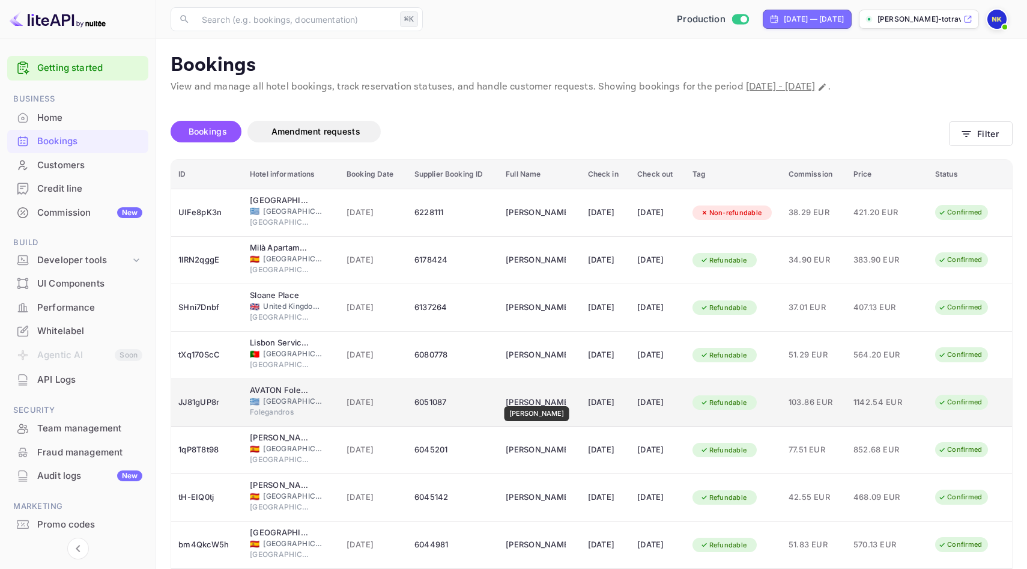
click at [538, 398] on div "[PERSON_NAME]" at bounding box center [536, 402] width 60 height 19
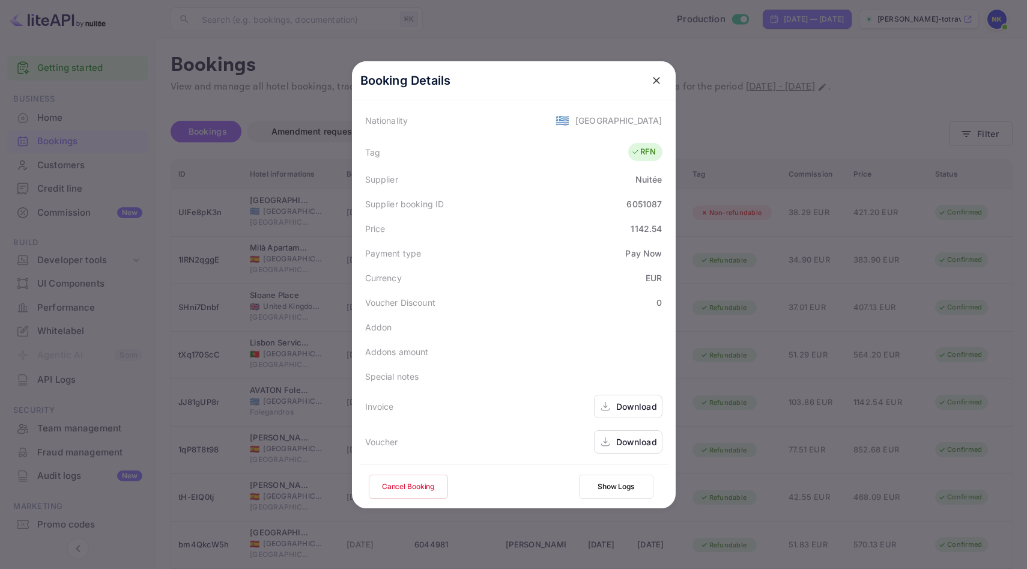
click at [621, 402] on div "Download" at bounding box center [636, 406] width 41 height 13
click at [652, 80] on icon "close" at bounding box center [657, 80] width 12 height 12
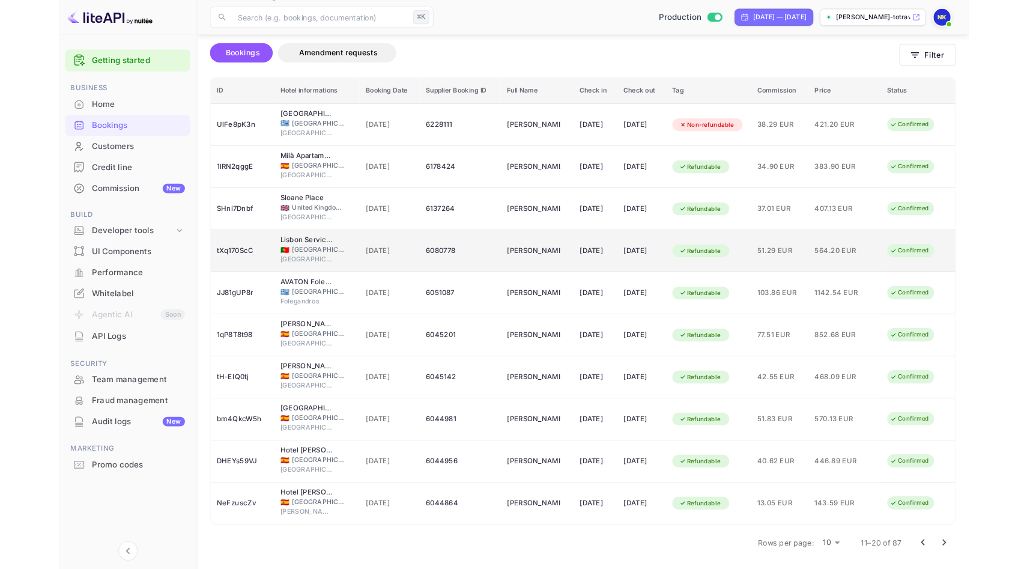
scroll to position [145, 0]
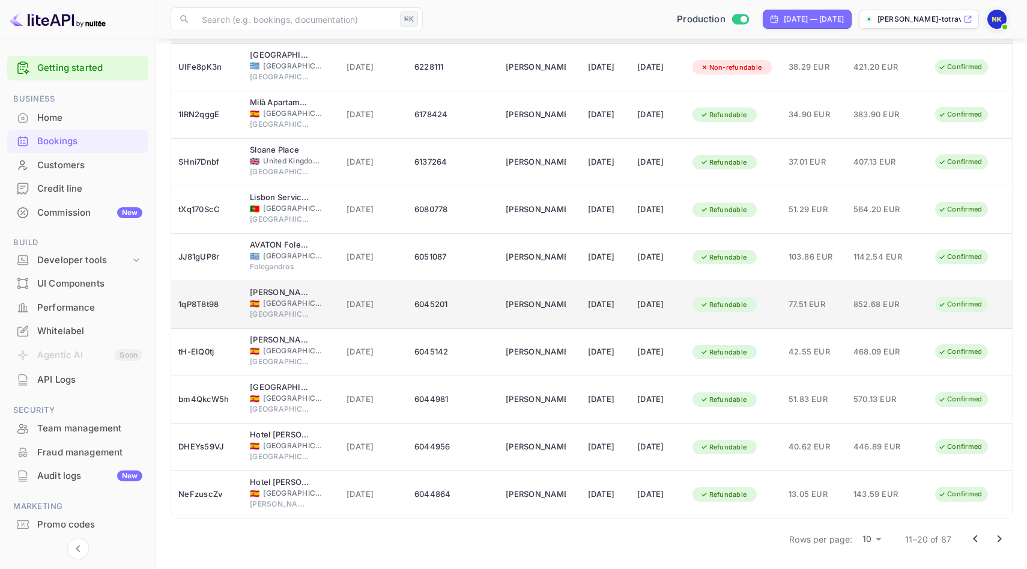
click at [452, 304] on div "6045201" at bounding box center [452, 304] width 77 height 19
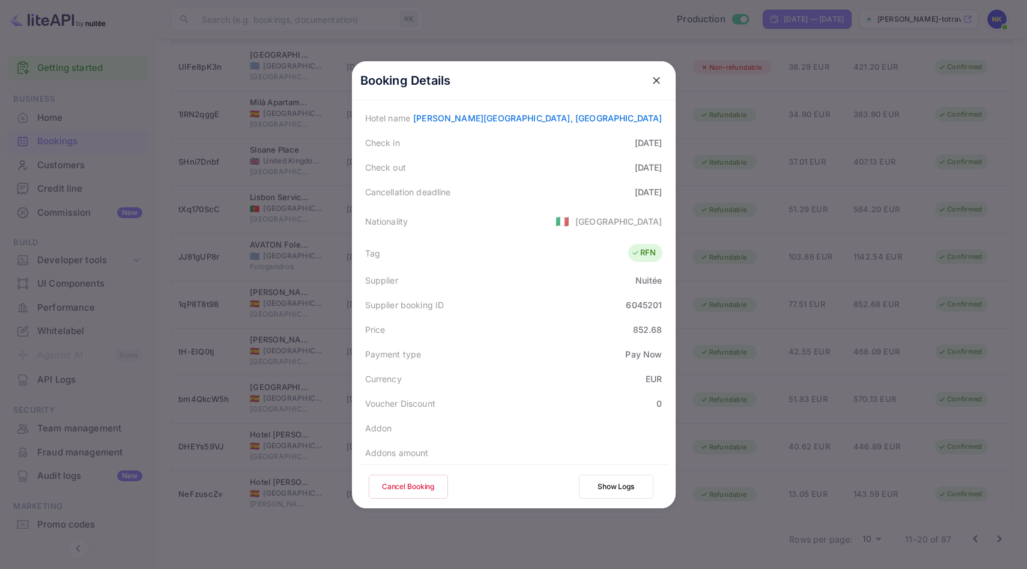
scroll to position [291, 0]
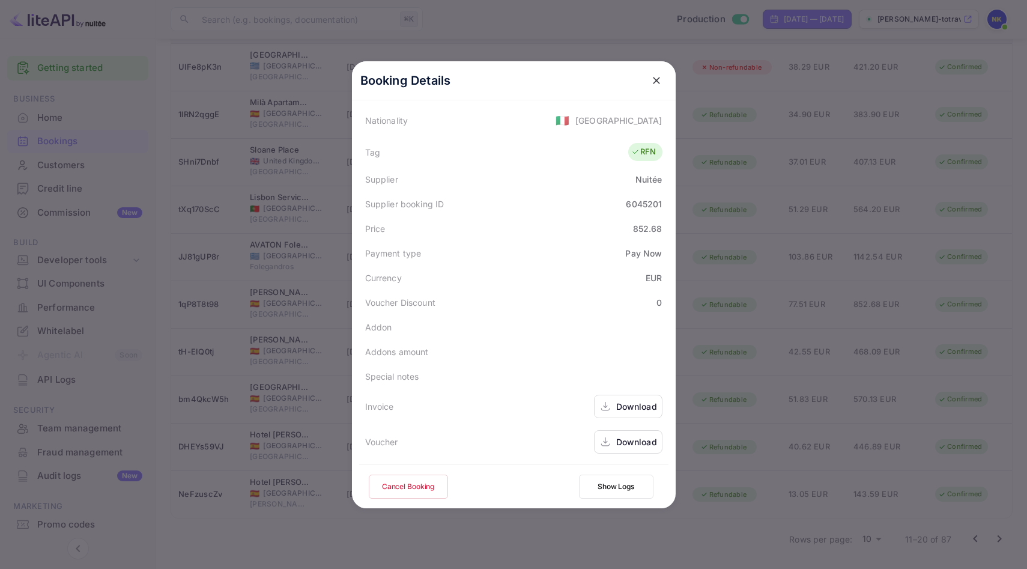
click at [628, 402] on div "Download" at bounding box center [636, 406] width 41 height 13
click at [656, 80] on icon "close" at bounding box center [656, 80] width 7 height 7
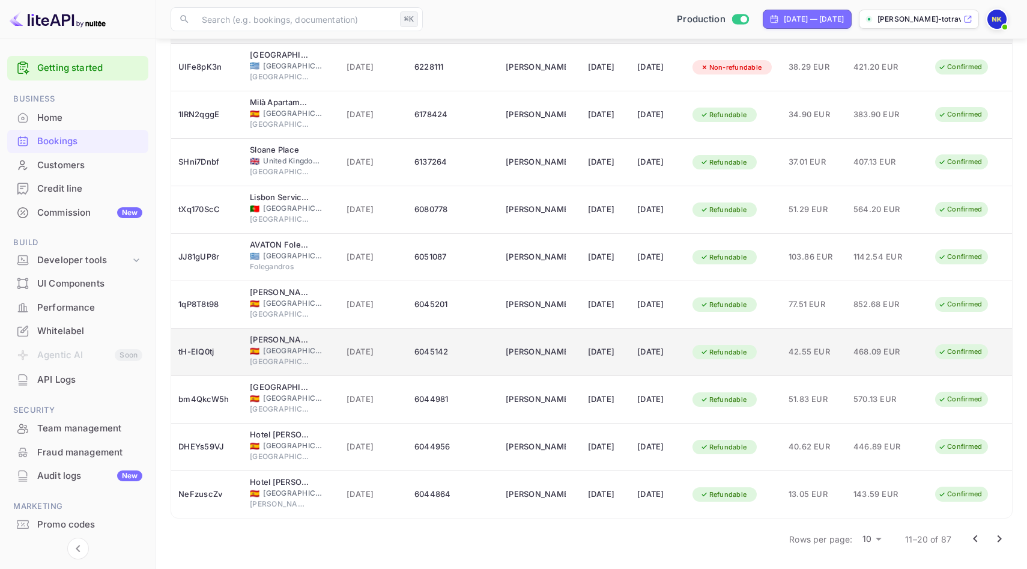
click at [424, 351] on div "6045142" at bounding box center [452, 351] width 77 height 19
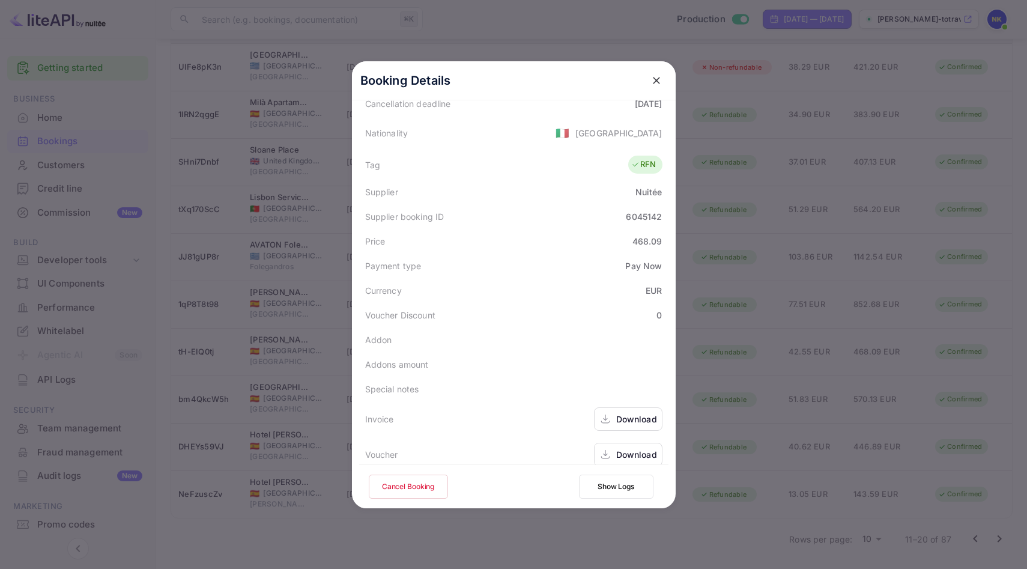
click at [624, 413] on div "Download" at bounding box center [636, 419] width 41 height 13
click at [656, 80] on icon "close" at bounding box center [656, 80] width 7 height 7
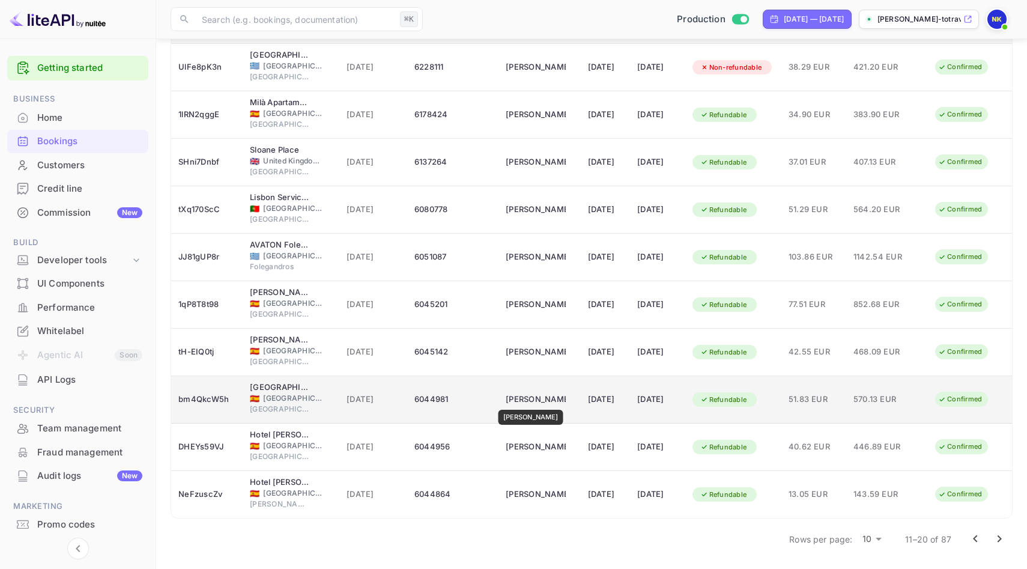
click at [530, 401] on div "[PERSON_NAME]" at bounding box center [536, 399] width 60 height 19
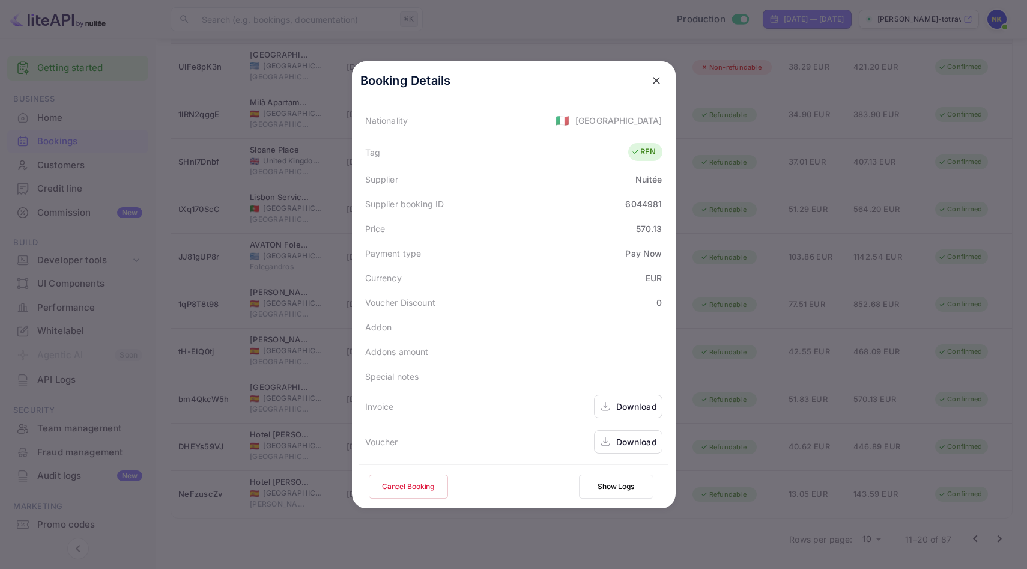
click at [630, 406] on div "Download" at bounding box center [636, 406] width 41 height 13
click at [655, 80] on icon "close" at bounding box center [657, 80] width 12 height 12
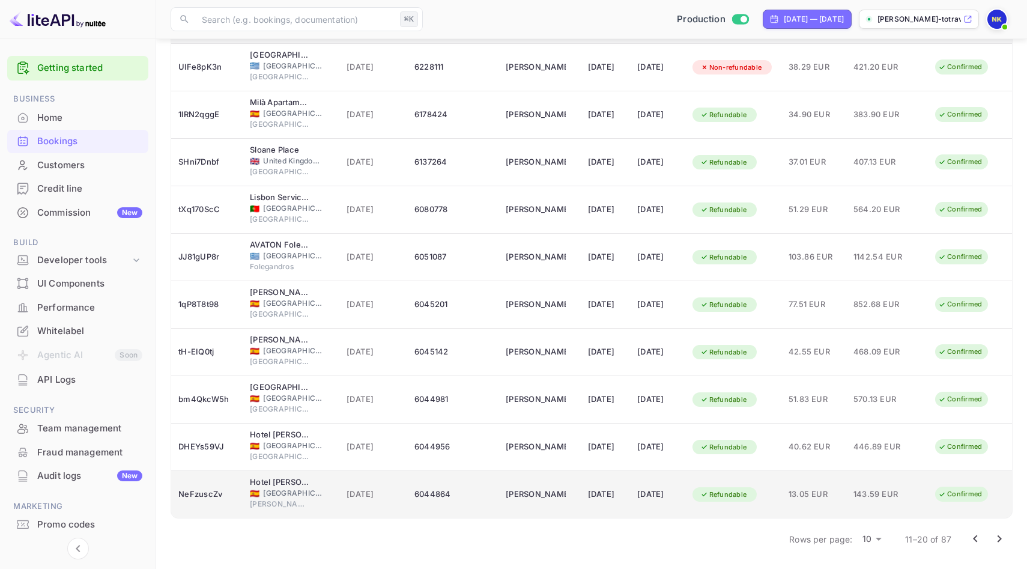
click at [528, 483] on td "[PERSON_NAME]" at bounding box center [540, 494] width 82 height 47
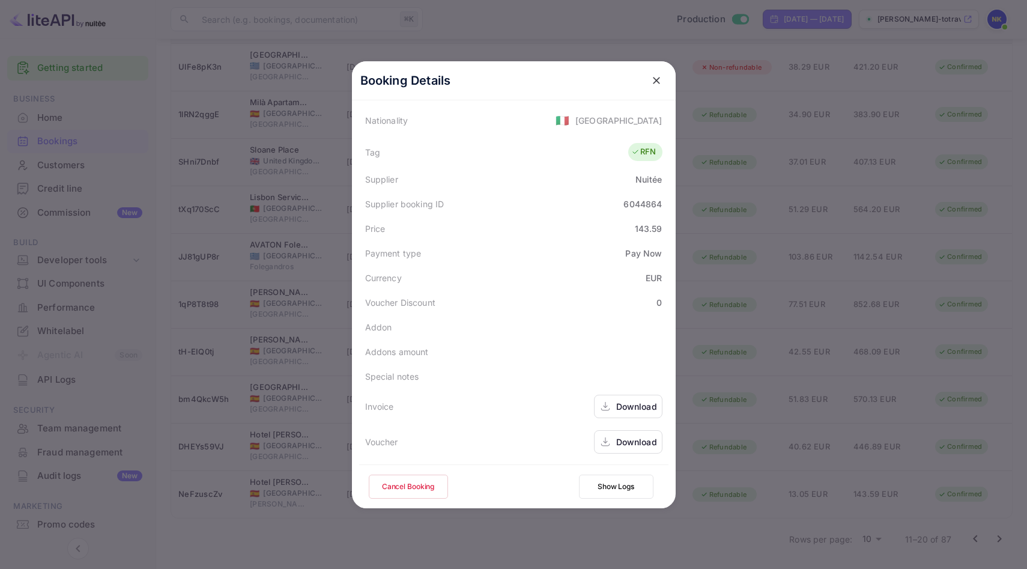
click at [631, 405] on div "Download" at bounding box center [636, 406] width 41 height 13
click at [657, 78] on icon "close" at bounding box center [657, 80] width 12 height 12
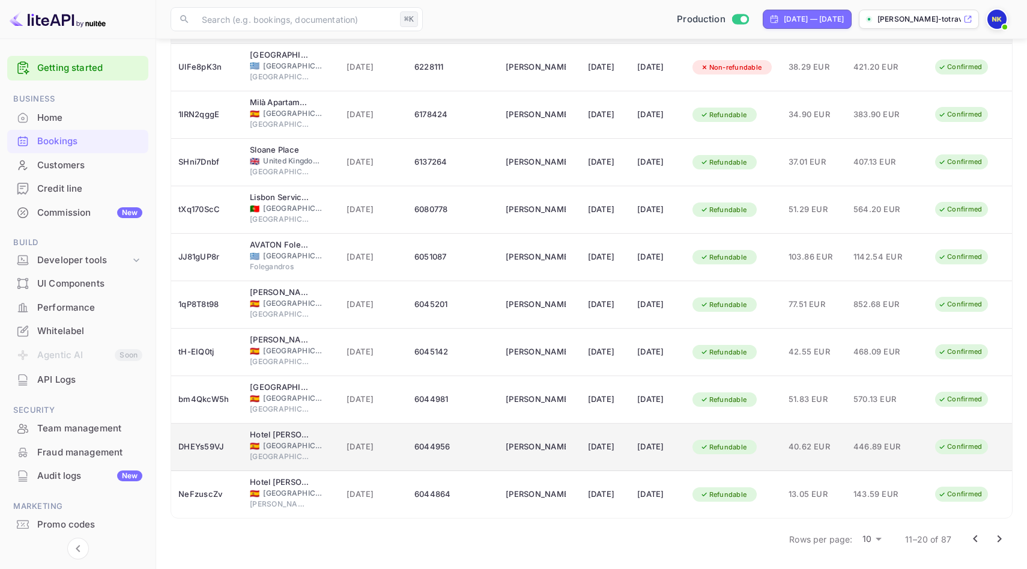
click at [452, 442] on div "6044956" at bounding box center [452, 446] width 77 height 19
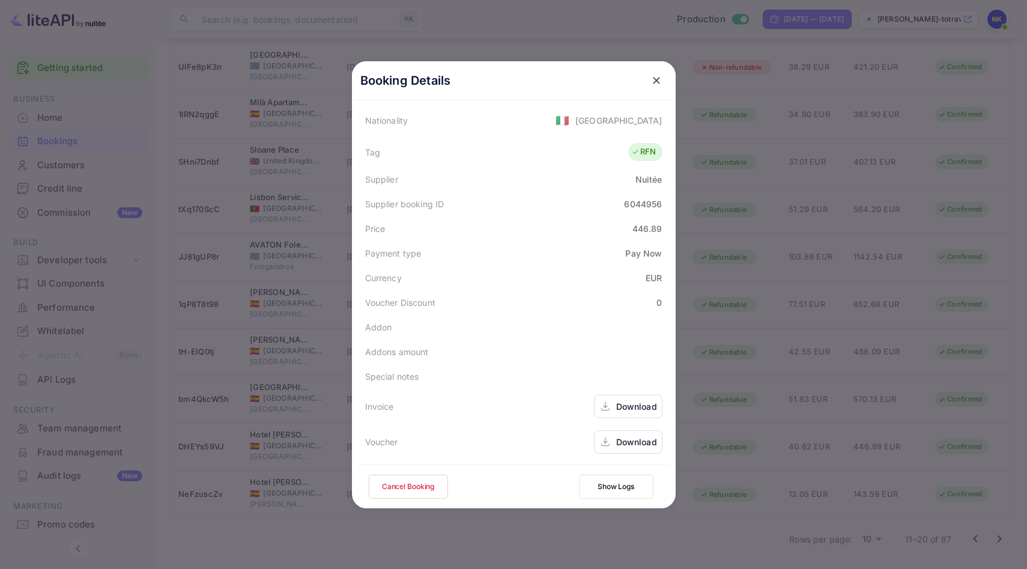
click at [630, 407] on div "Download" at bounding box center [636, 406] width 41 height 13
click at [653, 80] on icon "close" at bounding box center [657, 80] width 12 height 12
